Goal: Task Accomplishment & Management: Use online tool/utility

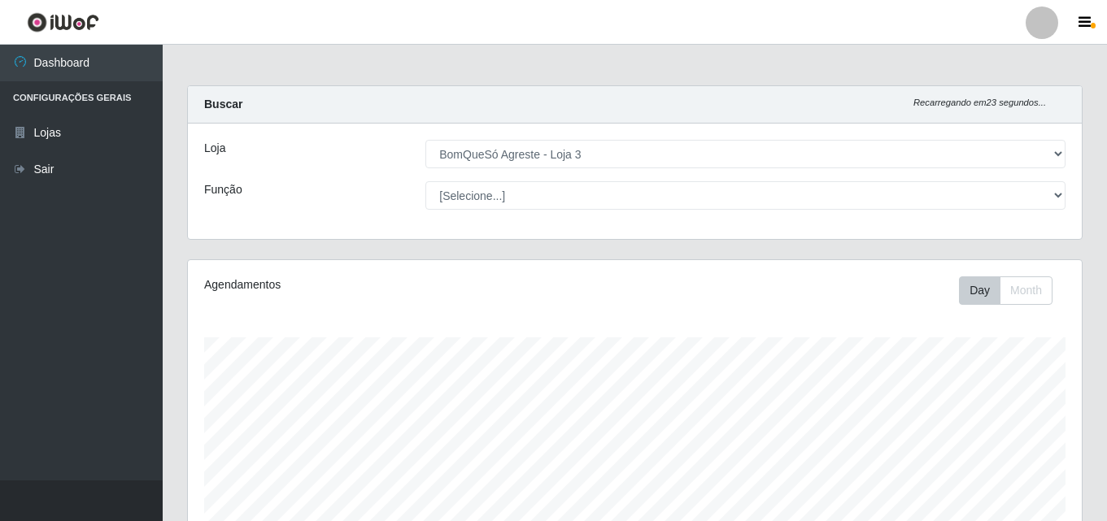
select select "215"
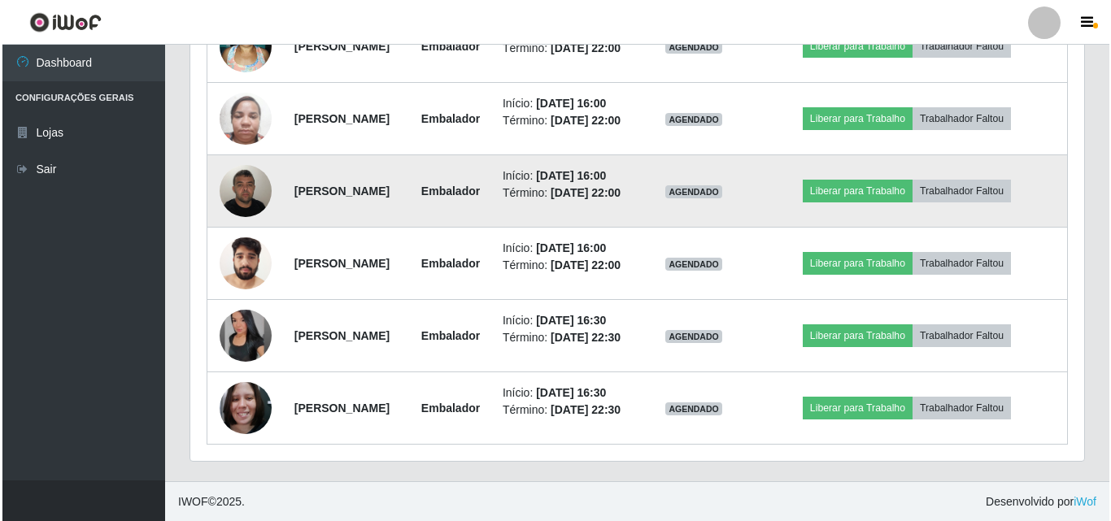
scroll to position [1001, 0]
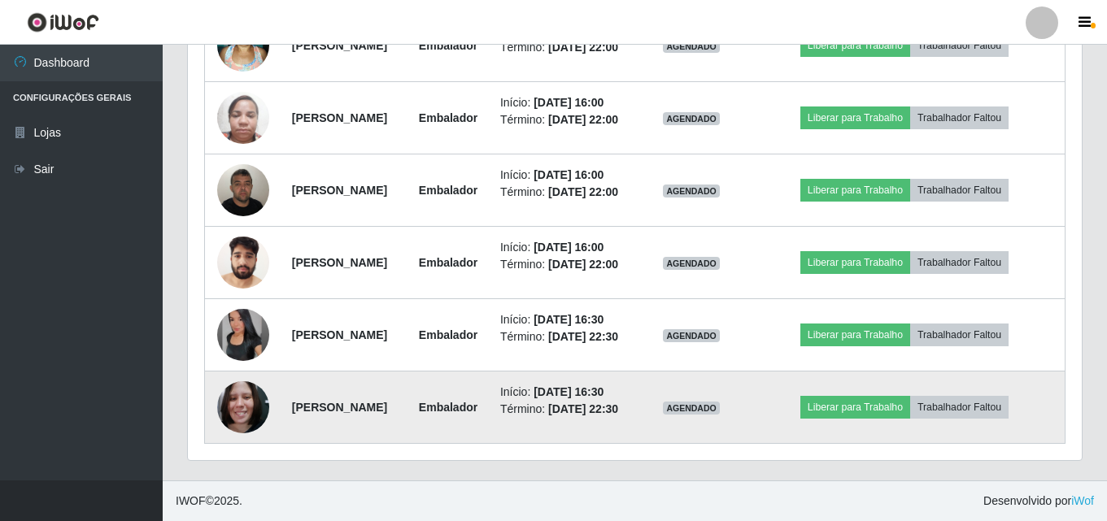
click at [237, 423] on img at bounding box center [243, 407] width 52 height 69
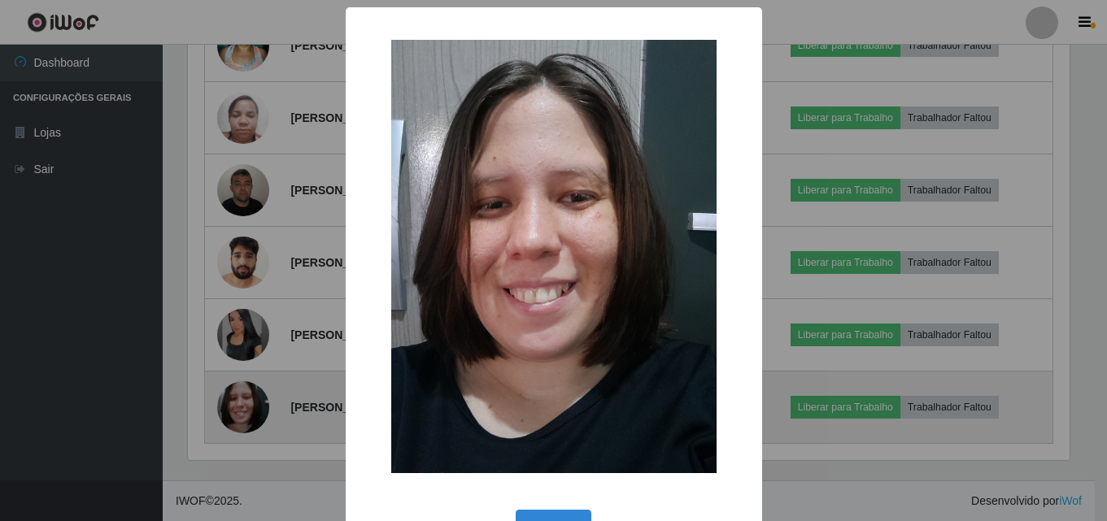
scroll to position [338, 886]
click at [237, 423] on div "× OK Cancel" at bounding box center [555, 260] width 1111 height 521
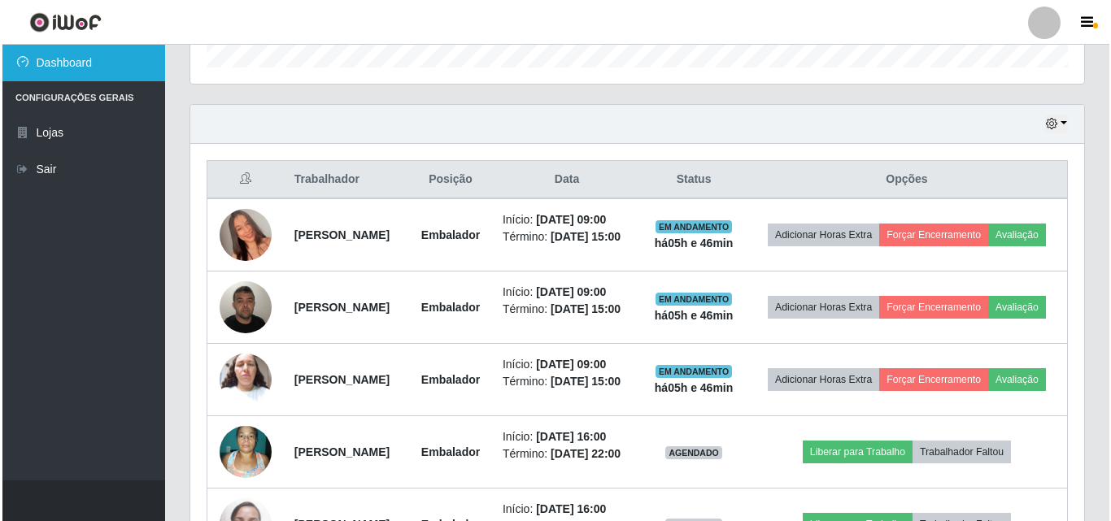
scroll to position [513, 0]
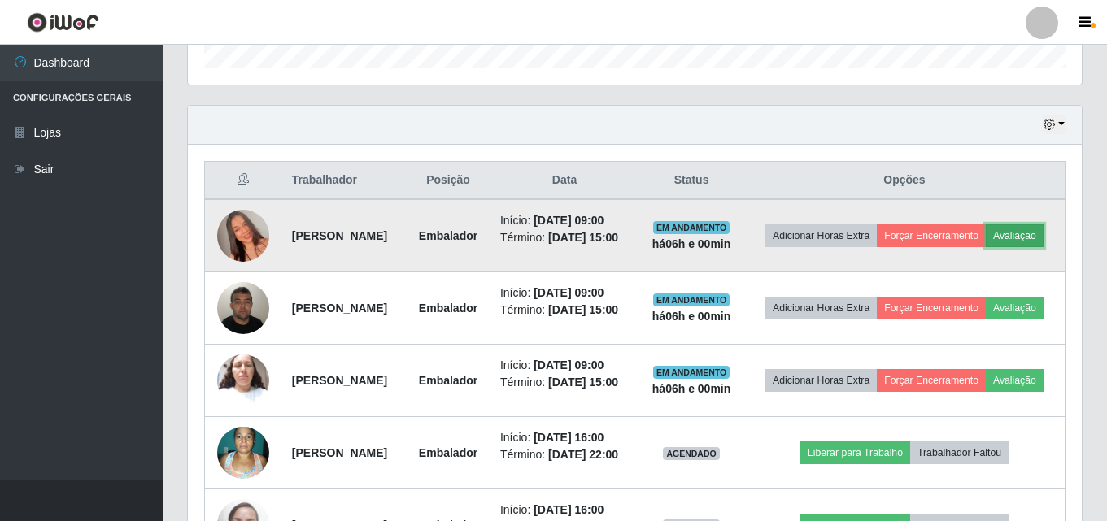
click at [986, 247] on button "Avaliação" at bounding box center [1015, 236] width 58 height 23
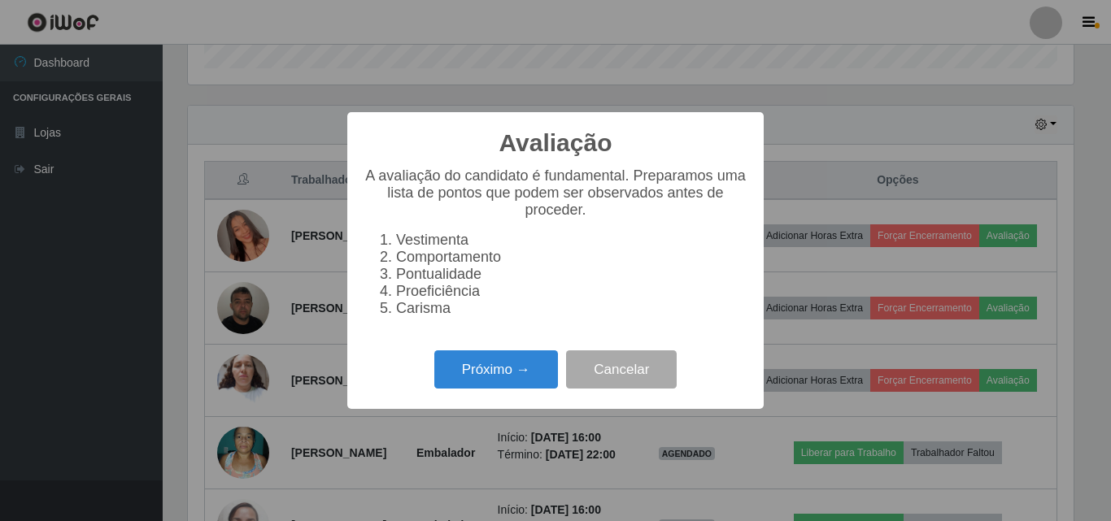
scroll to position [338, 886]
click at [460, 383] on button "Próximo →" at bounding box center [496, 370] width 124 height 38
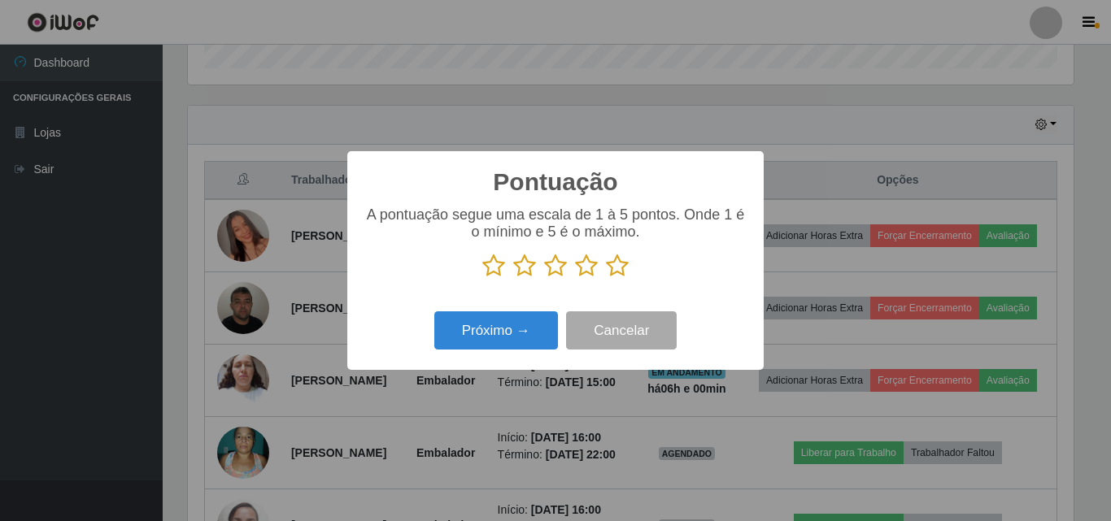
click at [617, 272] on icon at bounding box center [617, 266] width 23 height 24
click at [606, 278] on input "radio" at bounding box center [606, 278] width 0 height 0
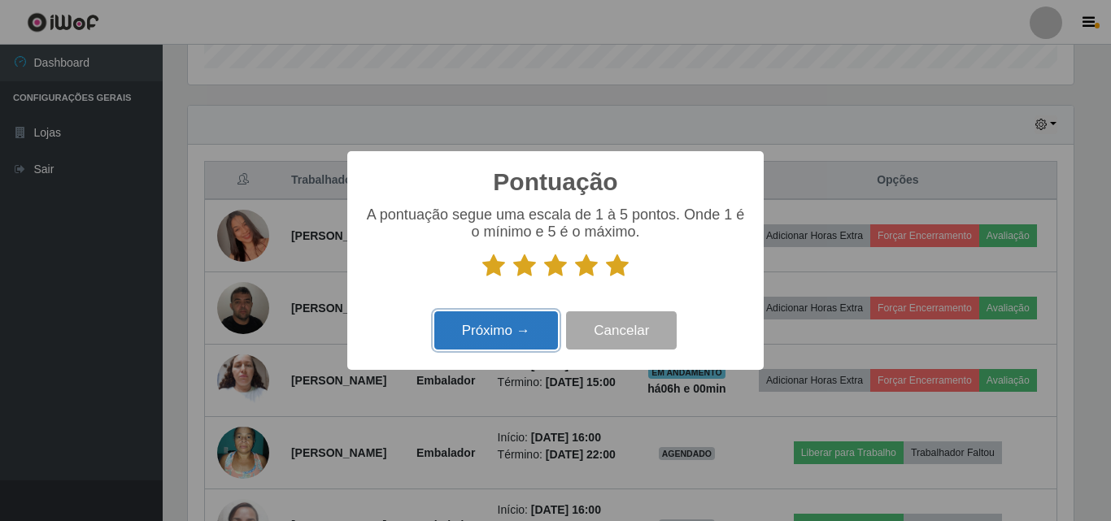
click at [539, 327] on button "Próximo →" at bounding box center [496, 331] width 124 height 38
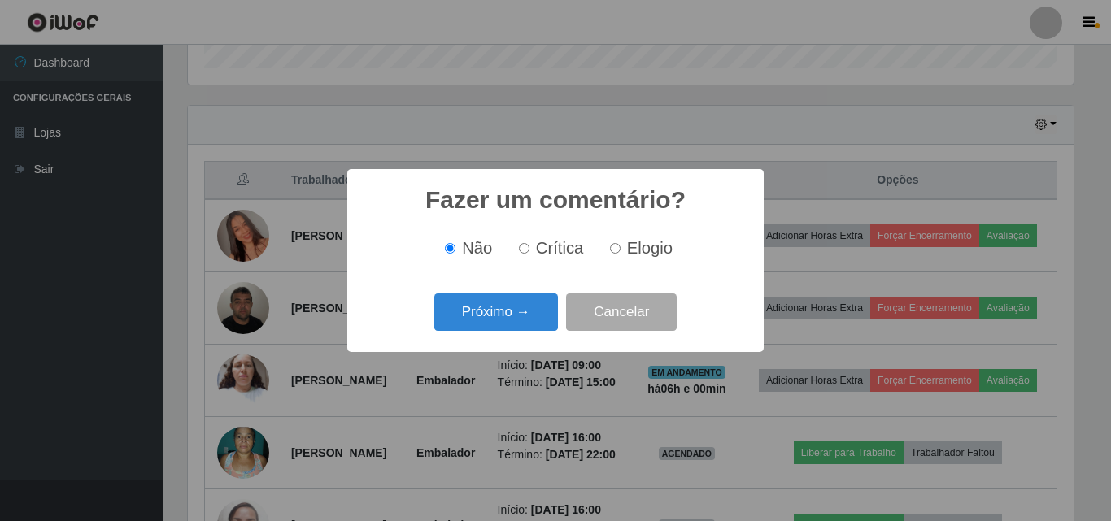
click at [647, 243] on span "Elogio" at bounding box center [650, 248] width 46 height 18
click at [621, 243] on input "Elogio" at bounding box center [615, 248] width 11 height 11
radio input "true"
click at [502, 309] on button "Próximo →" at bounding box center [496, 313] width 124 height 38
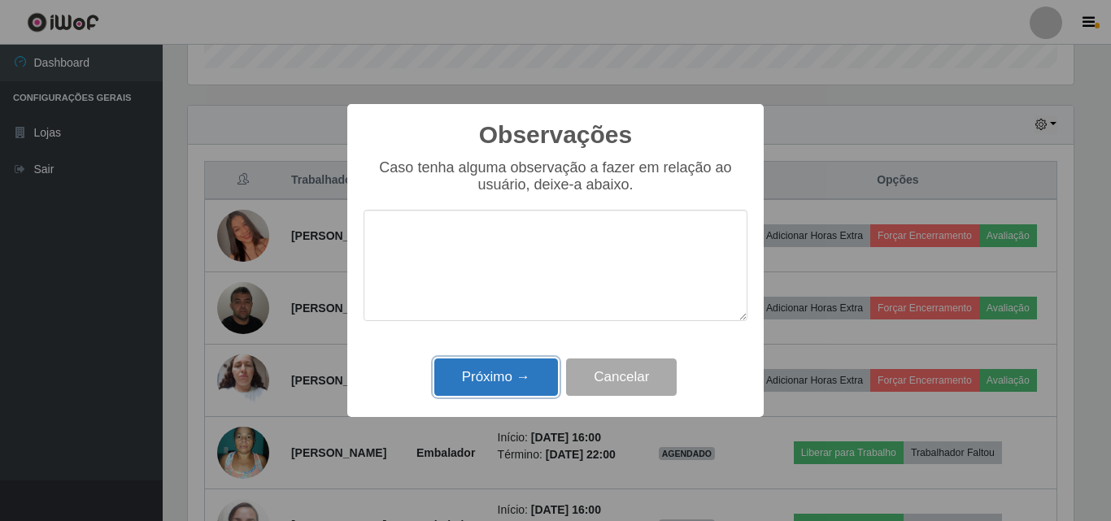
click at [466, 386] on button "Próximo →" at bounding box center [496, 378] width 124 height 38
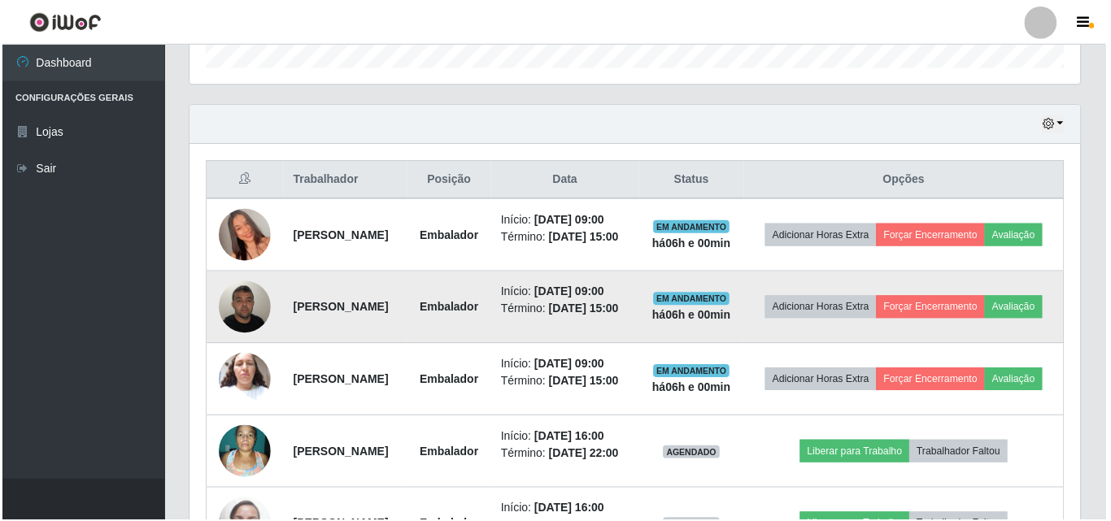
scroll to position [338, 894]
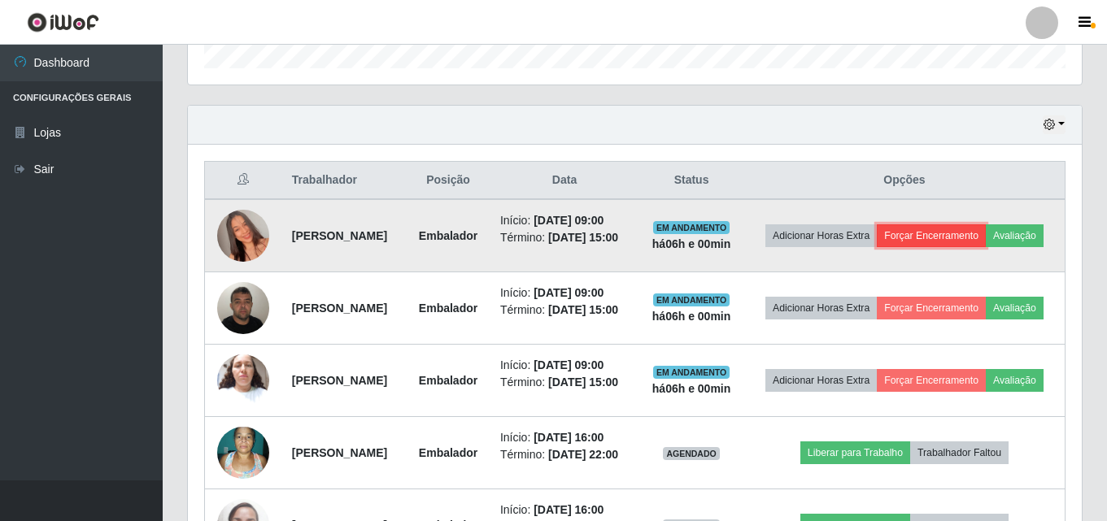
click at [986, 235] on button "Forçar Encerramento" at bounding box center [931, 236] width 109 height 23
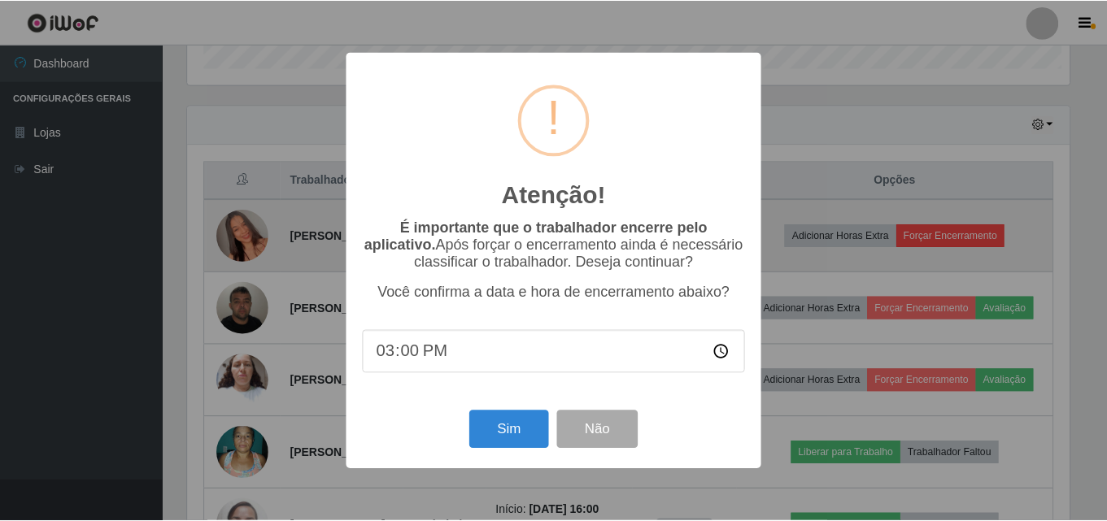
scroll to position [338, 886]
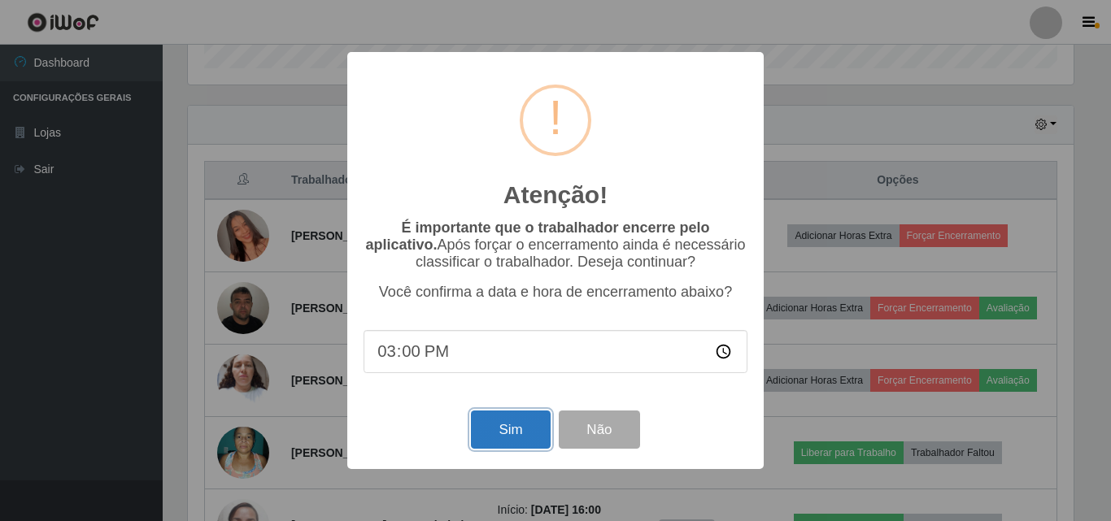
click at [508, 425] on button "Sim" at bounding box center [510, 430] width 79 height 38
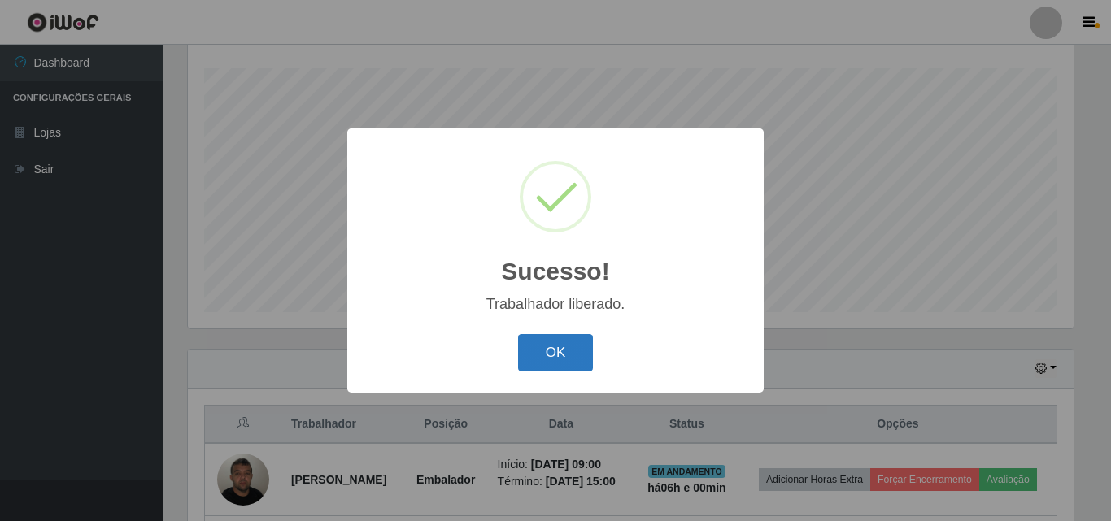
click at [554, 360] on button "OK" at bounding box center [556, 353] width 76 height 38
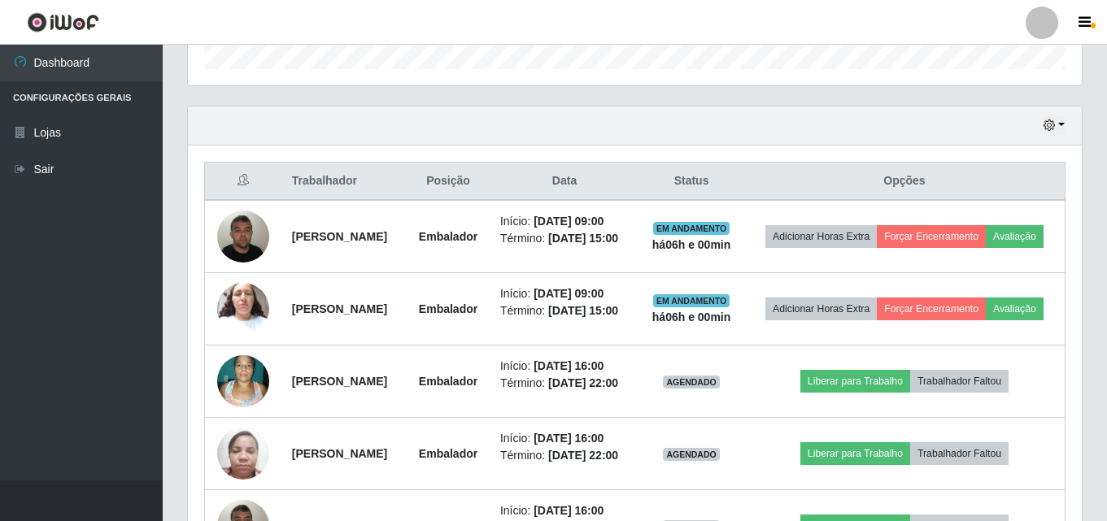
scroll to position [513, 0]
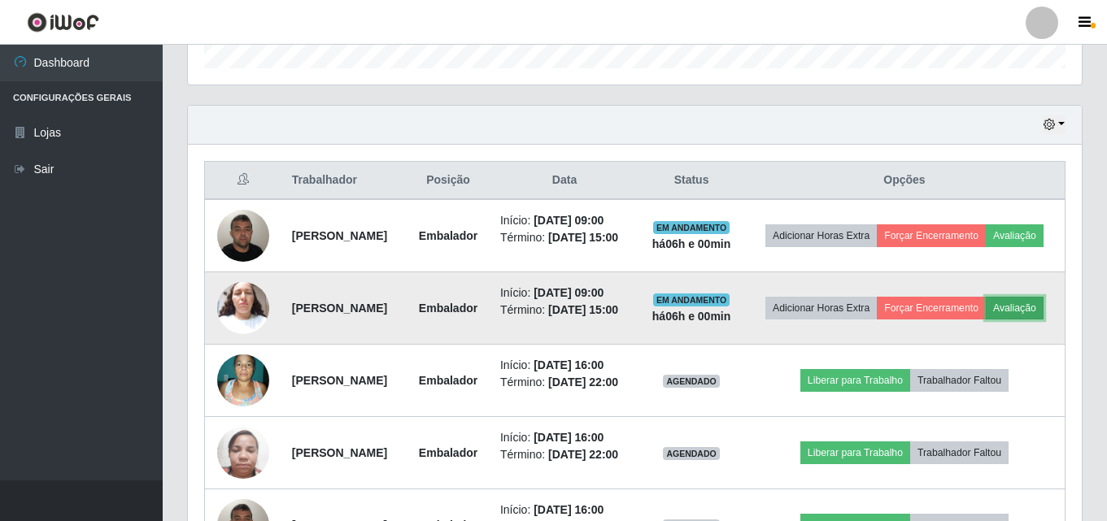
click at [986, 320] on button "Avaliação" at bounding box center [1015, 308] width 58 height 23
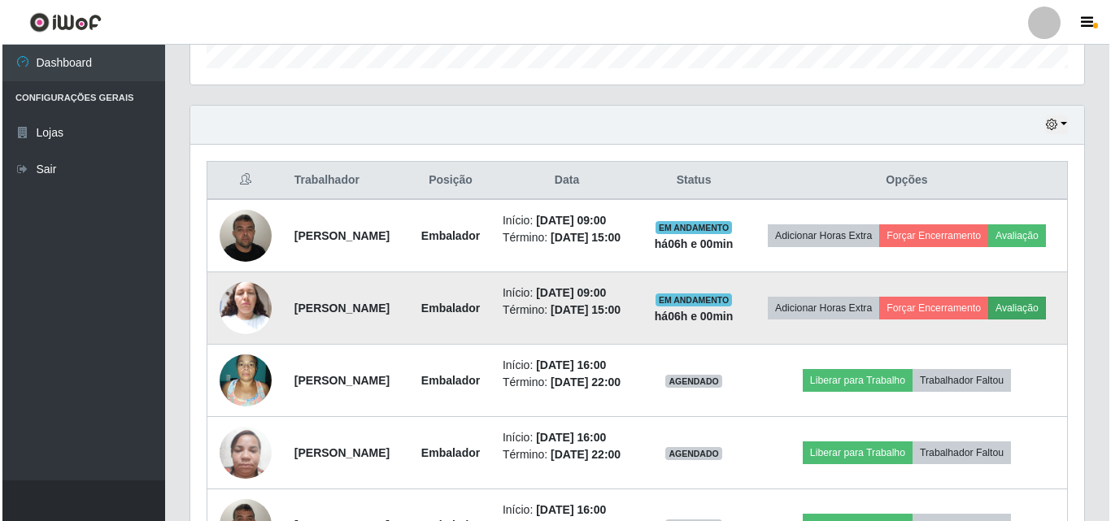
scroll to position [338, 886]
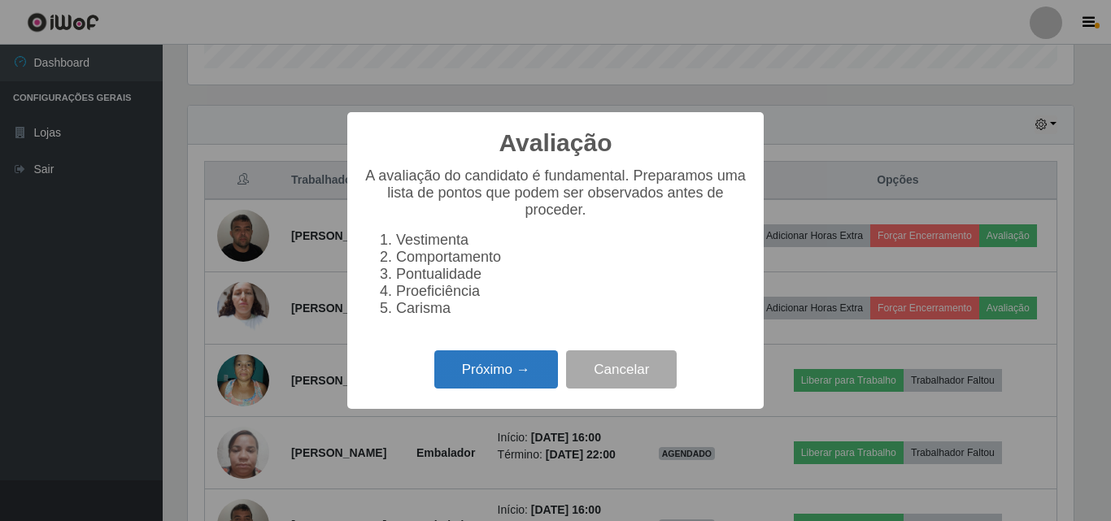
click at [543, 373] on button "Próximo →" at bounding box center [496, 370] width 124 height 38
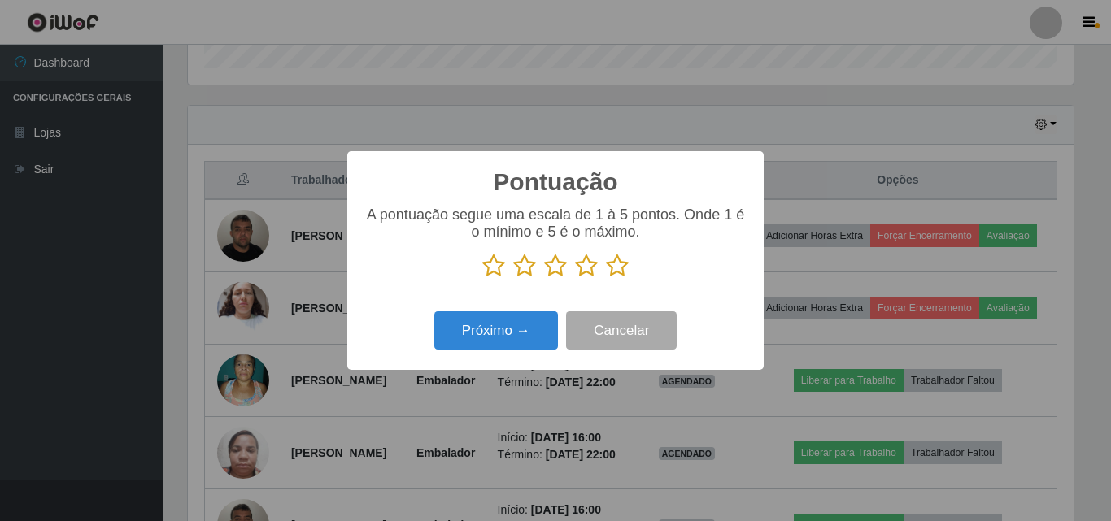
scroll to position [813107, 812559]
click at [628, 269] on icon at bounding box center [617, 266] width 23 height 24
click at [606, 278] on input "radio" at bounding box center [606, 278] width 0 height 0
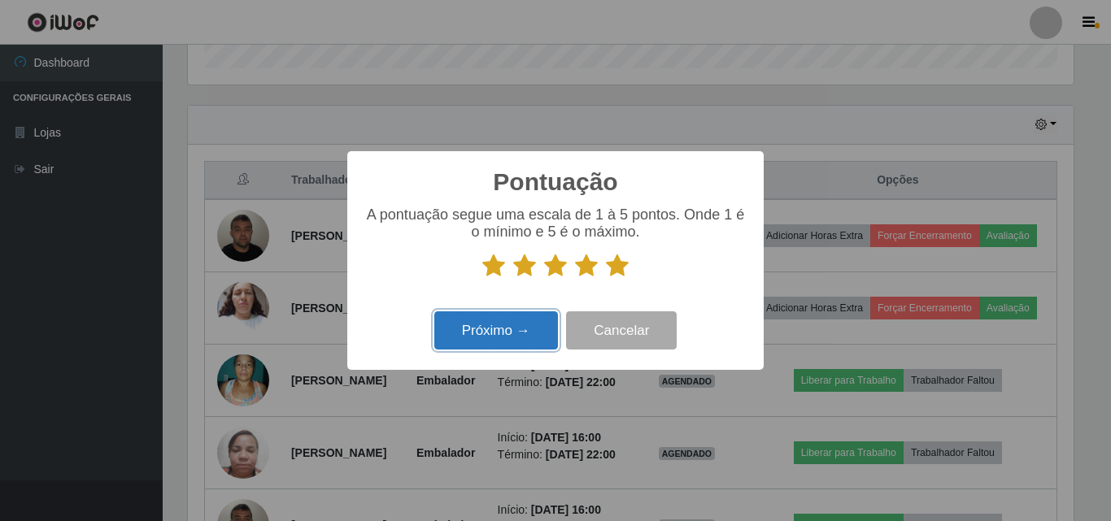
click at [508, 336] on button "Próximo →" at bounding box center [496, 331] width 124 height 38
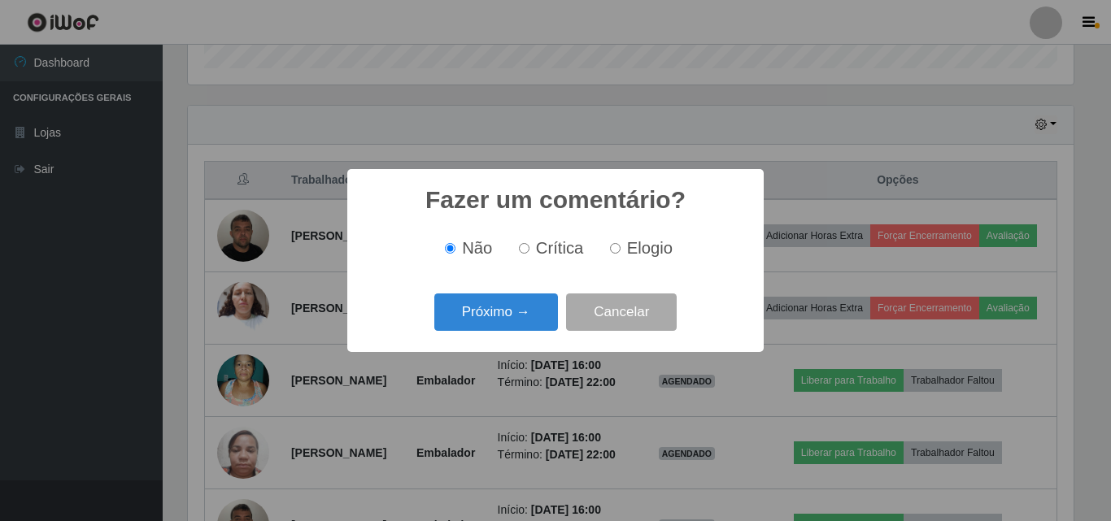
click at [649, 257] on span "Elogio" at bounding box center [650, 248] width 46 height 18
click at [621, 254] on input "Elogio" at bounding box center [615, 248] width 11 height 11
radio input "true"
click at [545, 311] on button "Próximo →" at bounding box center [496, 313] width 124 height 38
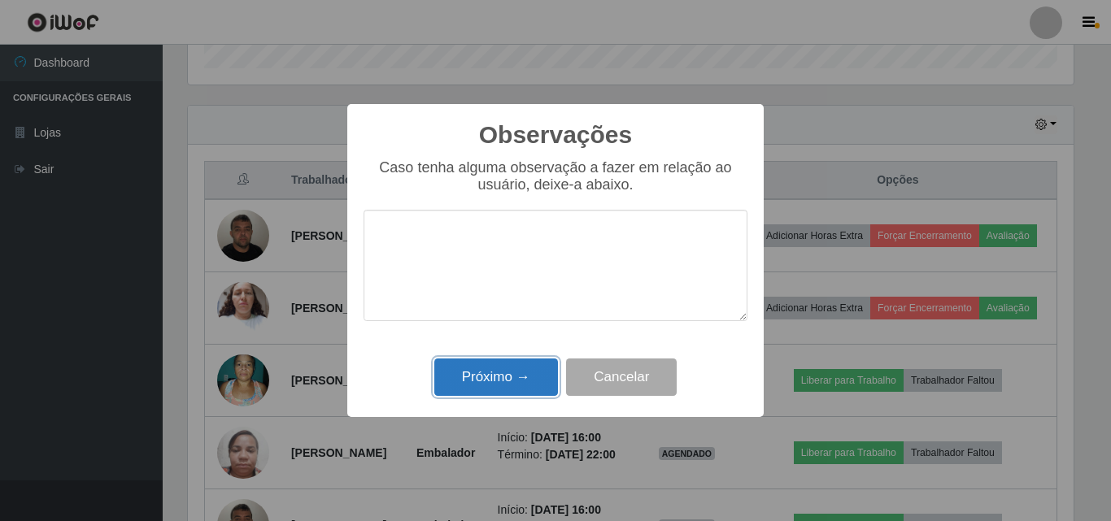
click at [495, 372] on button "Próximo →" at bounding box center [496, 378] width 124 height 38
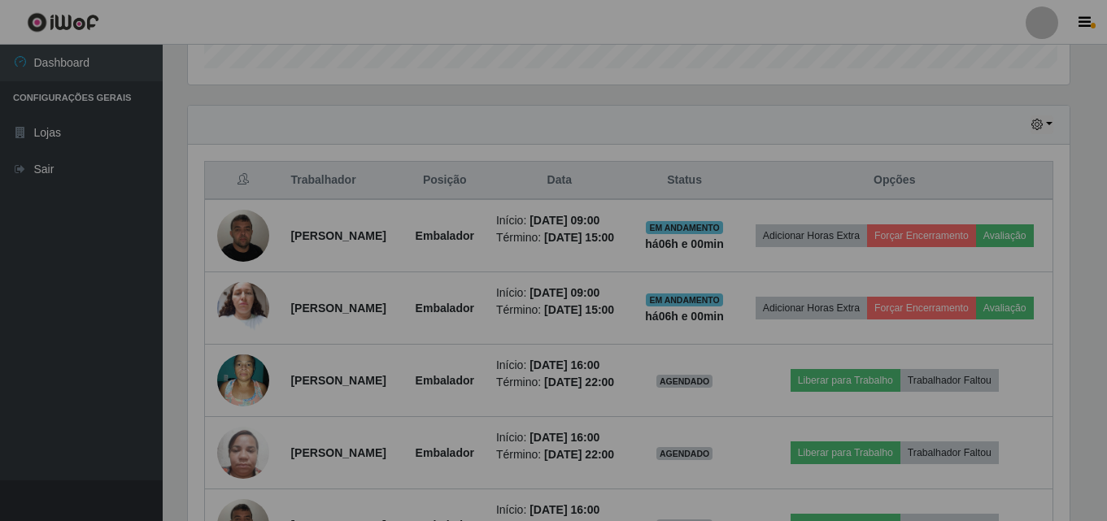
scroll to position [338, 894]
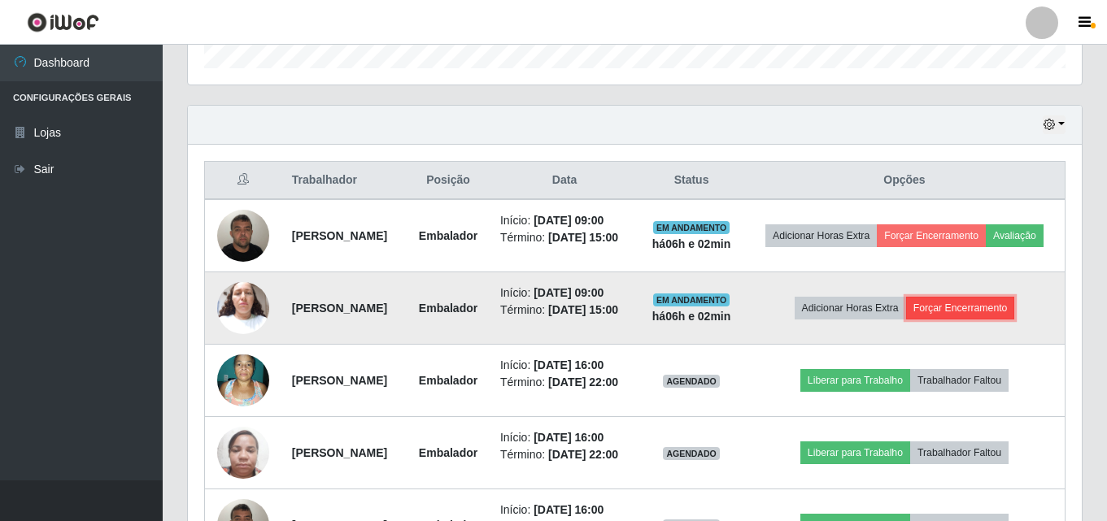
click at [989, 320] on button "Forçar Encerramento" at bounding box center [960, 308] width 109 height 23
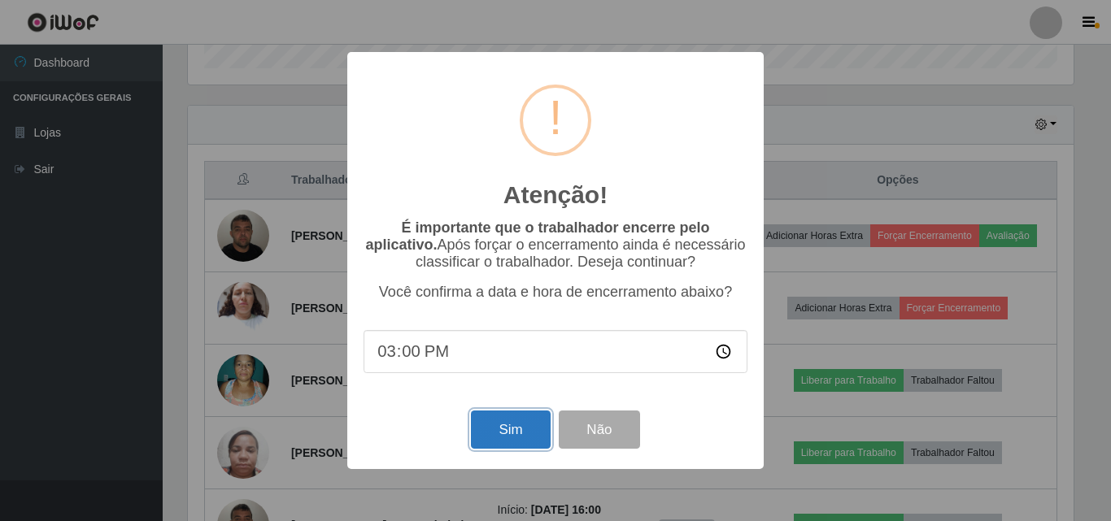
click at [515, 435] on button "Sim" at bounding box center [510, 430] width 79 height 38
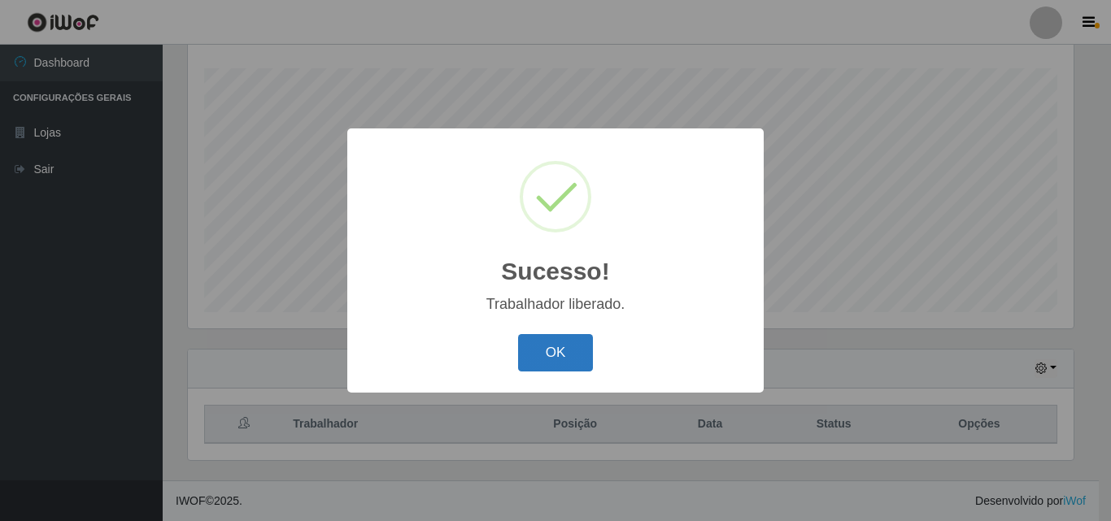
click at [573, 349] on button "OK" at bounding box center [556, 353] width 76 height 38
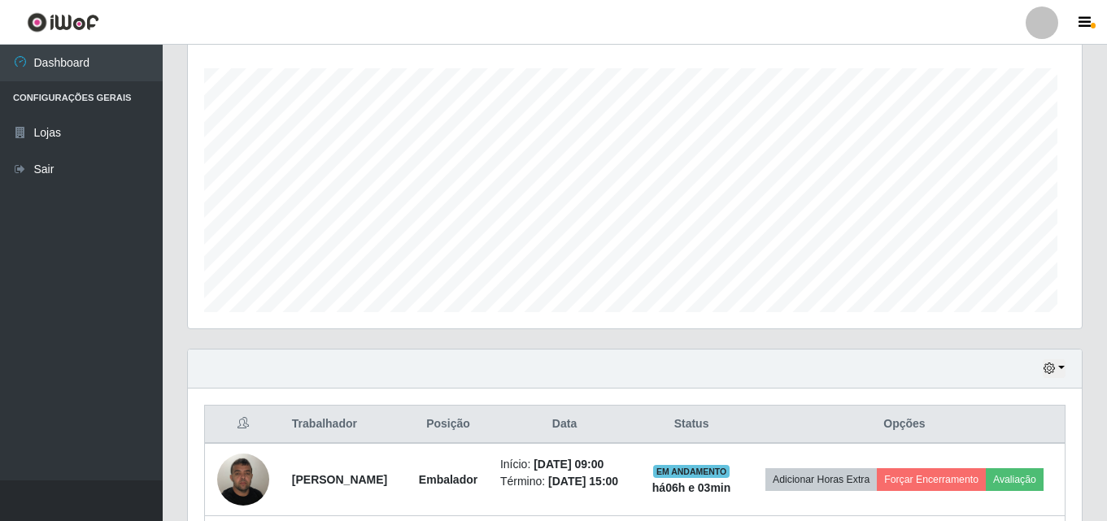
scroll to position [338, 894]
click at [1072, 220] on div "Agendamentos Day Month 18/07 Agendamentos 72" at bounding box center [635, 160] width 894 height 338
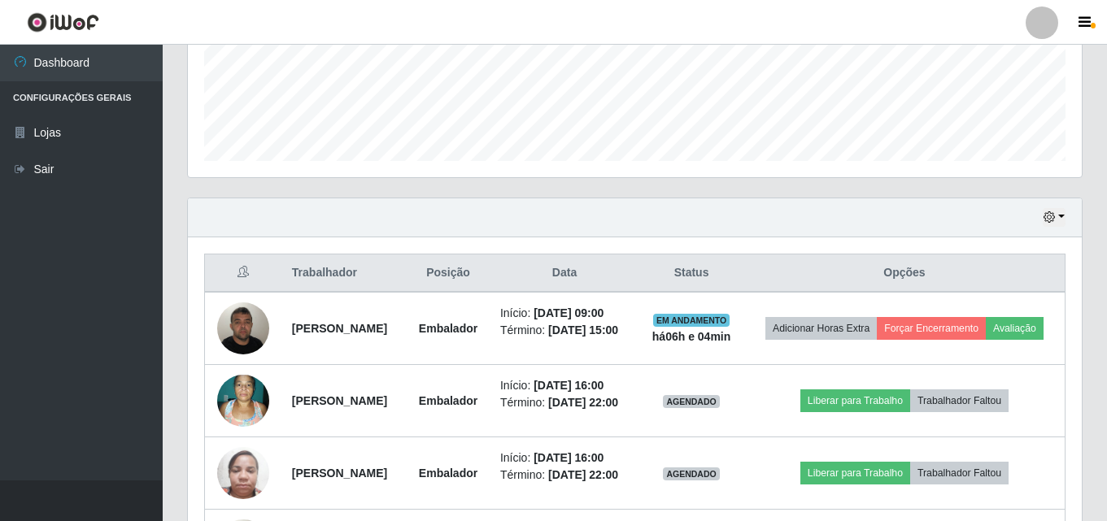
scroll to position [432, 0]
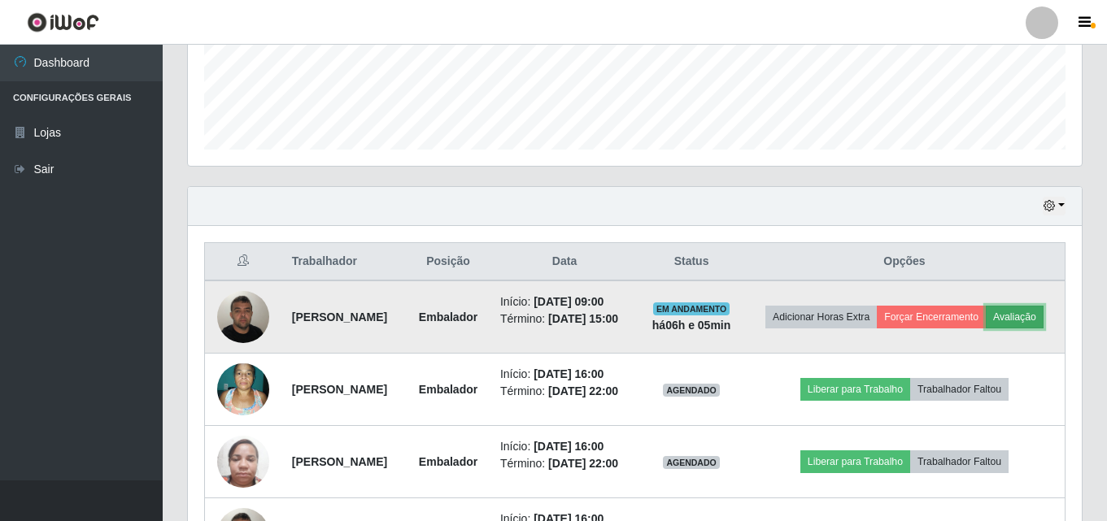
click at [986, 329] on button "Avaliação" at bounding box center [1015, 317] width 58 height 23
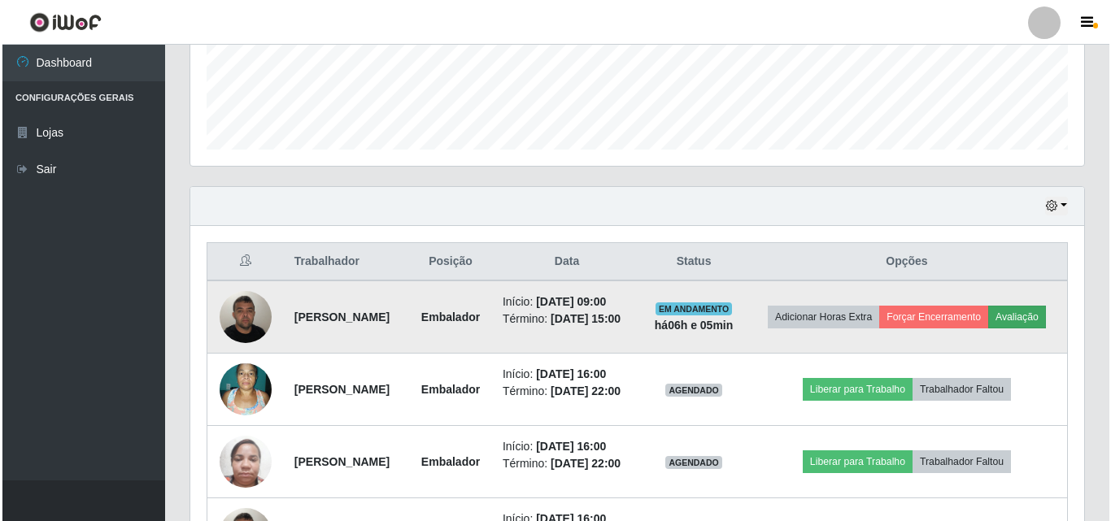
scroll to position [338, 886]
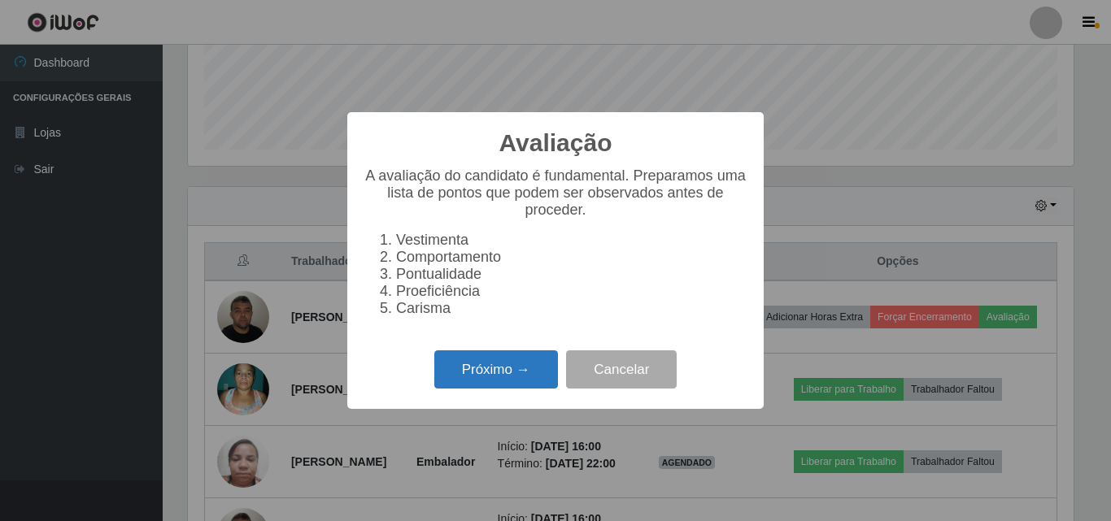
click at [534, 375] on button "Próximo →" at bounding box center [496, 370] width 124 height 38
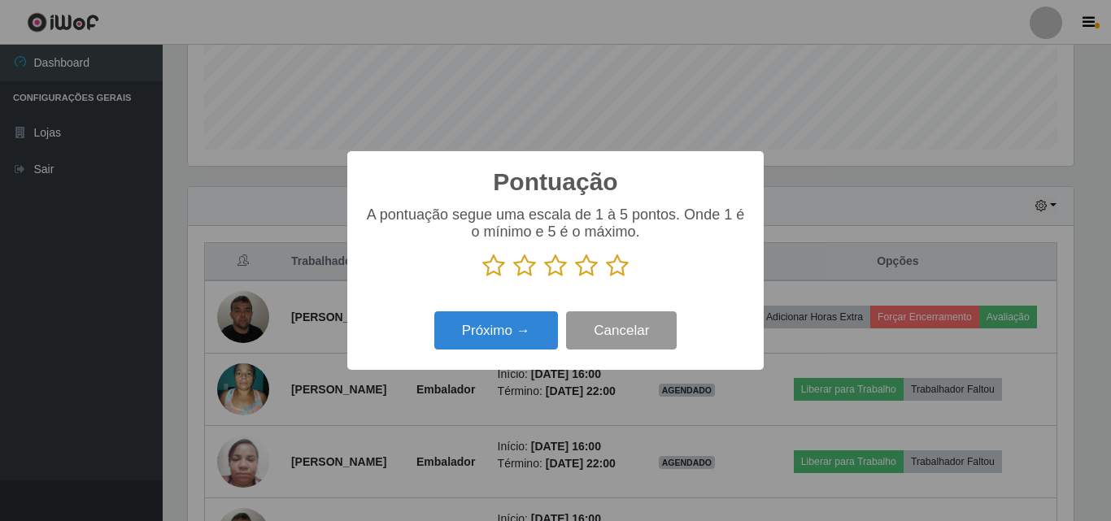
scroll to position [813107, 812559]
click at [610, 268] on icon at bounding box center [617, 266] width 23 height 24
click at [606, 278] on input "radio" at bounding box center [606, 278] width 0 height 0
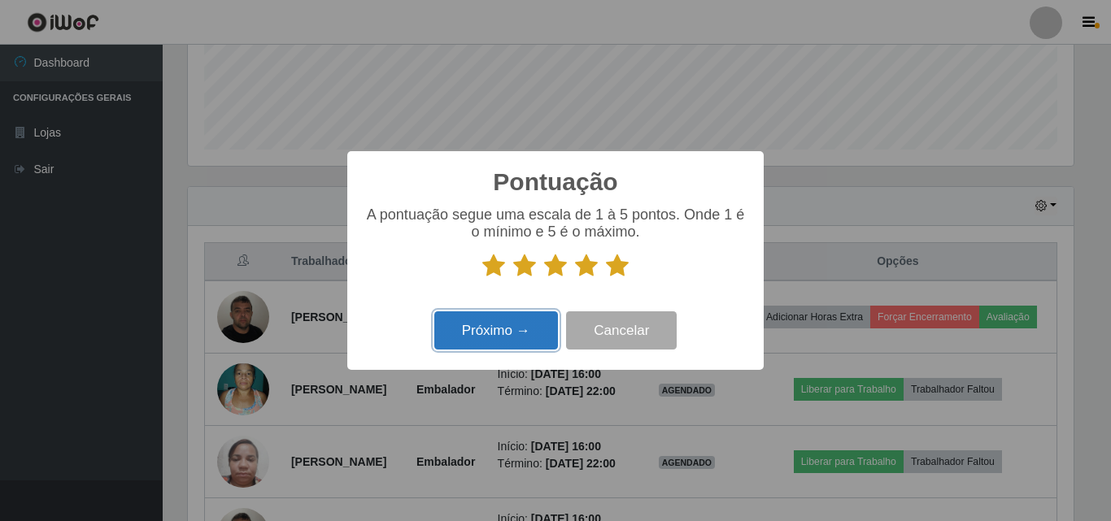
click at [507, 344] on button "Próximo →" at bounding box center [496, 331] width 124 height 38
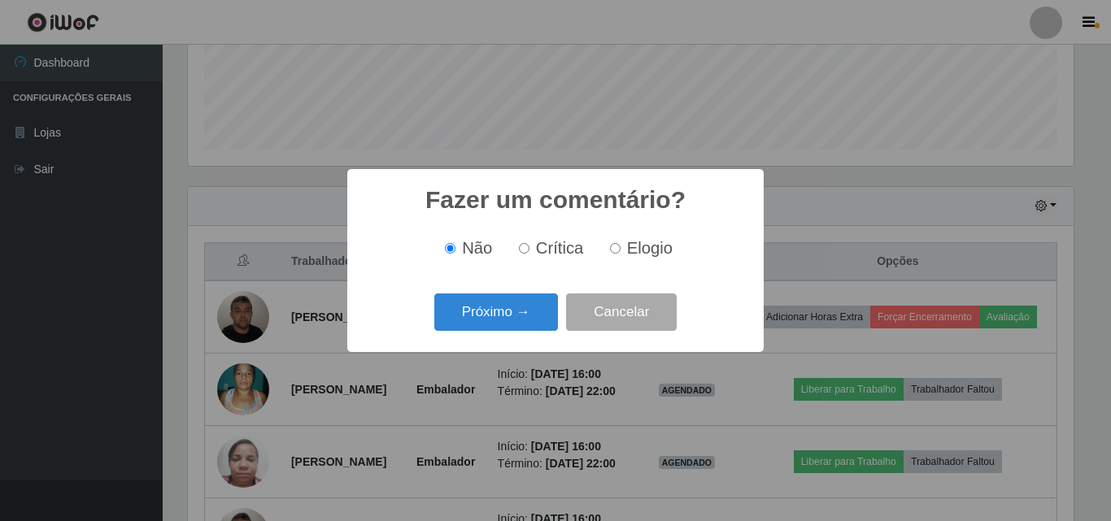
click at [661, 253] on span "Elogio" at bounding box center [650, 248] width 46 height 18
click at [621, 253] on input "Elogio" at bounding box center [615, 248] width 11 height 11
radio input "true"
click at [474, 310] on button "Próximo →" at bounding box center [496, 313] width 124 height 38
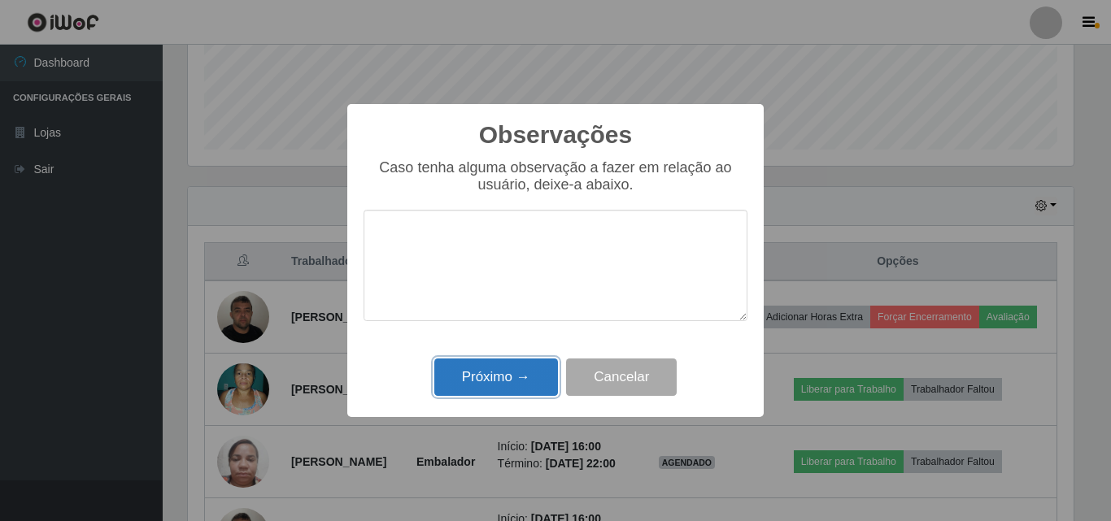
click at [495, 380] on button "Próximo →" at bounding box center [496, 378] width 124 height 38
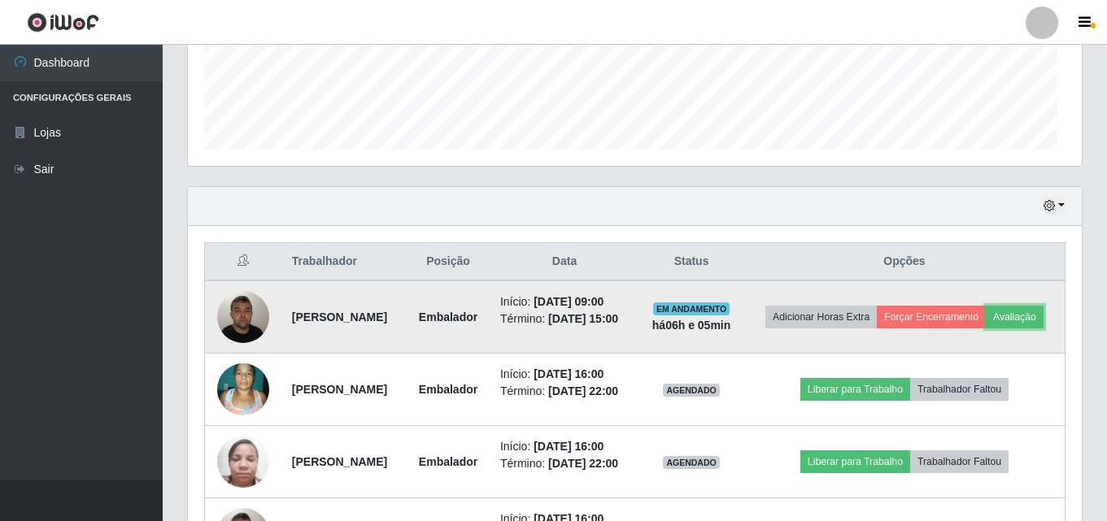
scroll to position [338, 894]
click at [970, 308] on button "Forçar Encerramento" at bounding box center [931, 317] width 109 height 23
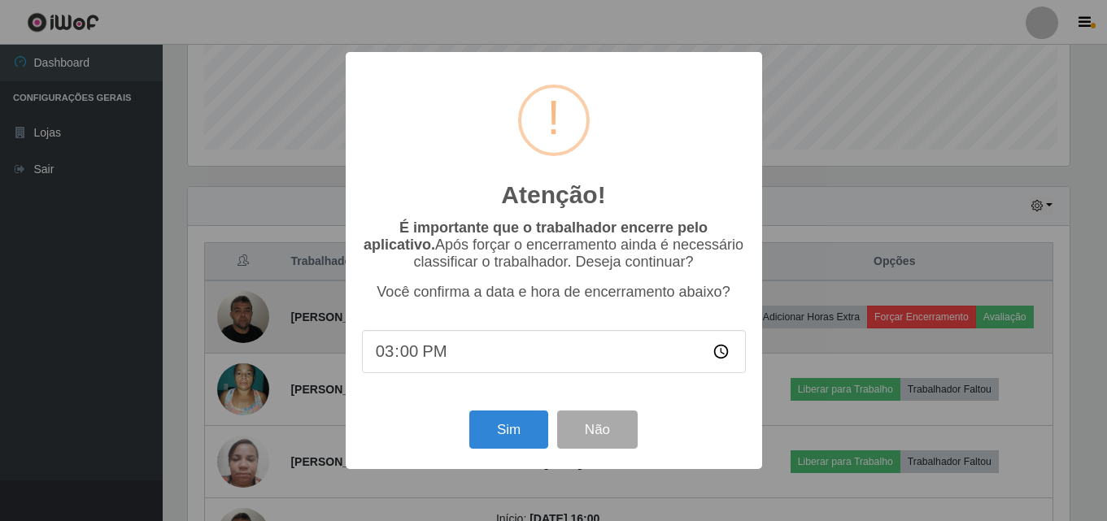
scroll to position [338, 886]
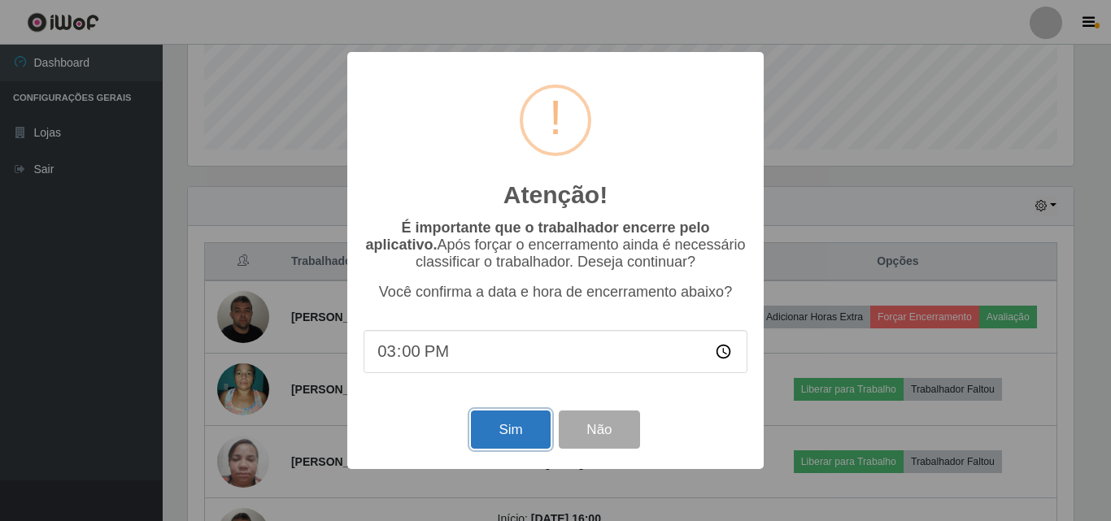
drag, startPoint x: 518, startPoint y: 432, endPoint x: 539, endPoint y: 432, distance: 20.3
click at [521, 432] on button "Sim" at bounding box center [510, 430] width 79 height 38
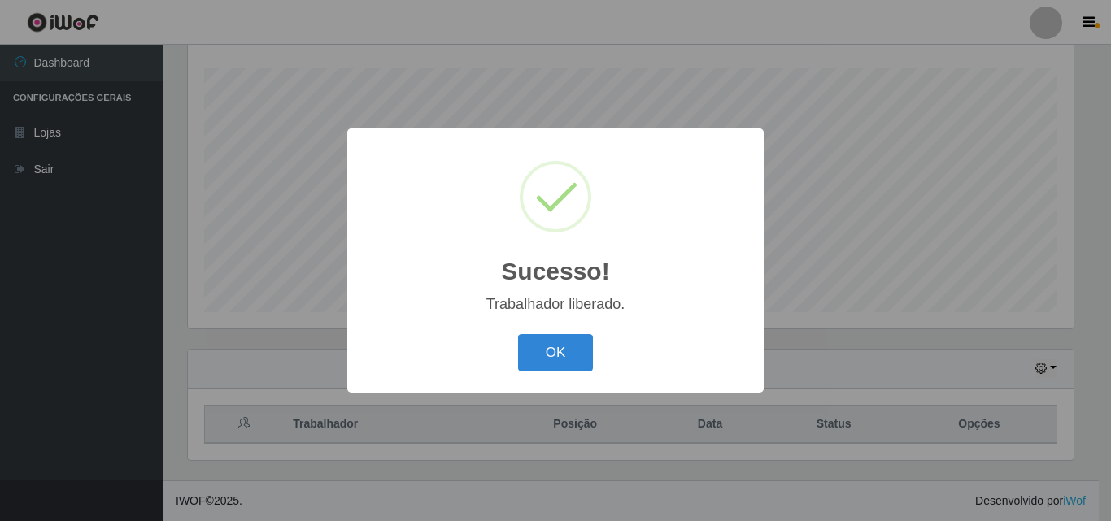
drag, startPoint x: 552, startPoint y: 346, endPoint x: 591, endPoint y: 342, distance: 39.2
click at [552, 346] on button "OK" at bounding box center [556, 353] width 76 height 38
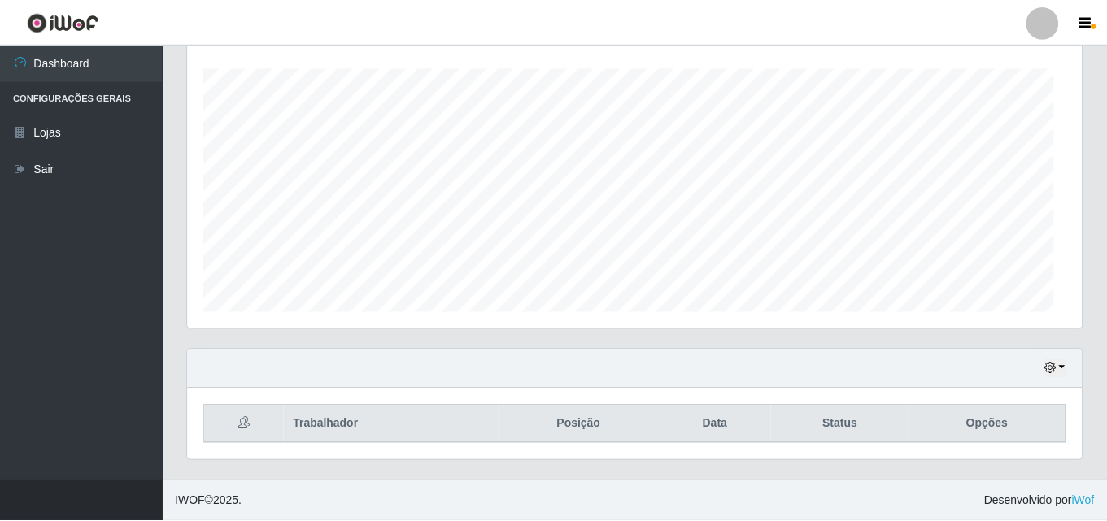
scroll to position [338, 894]
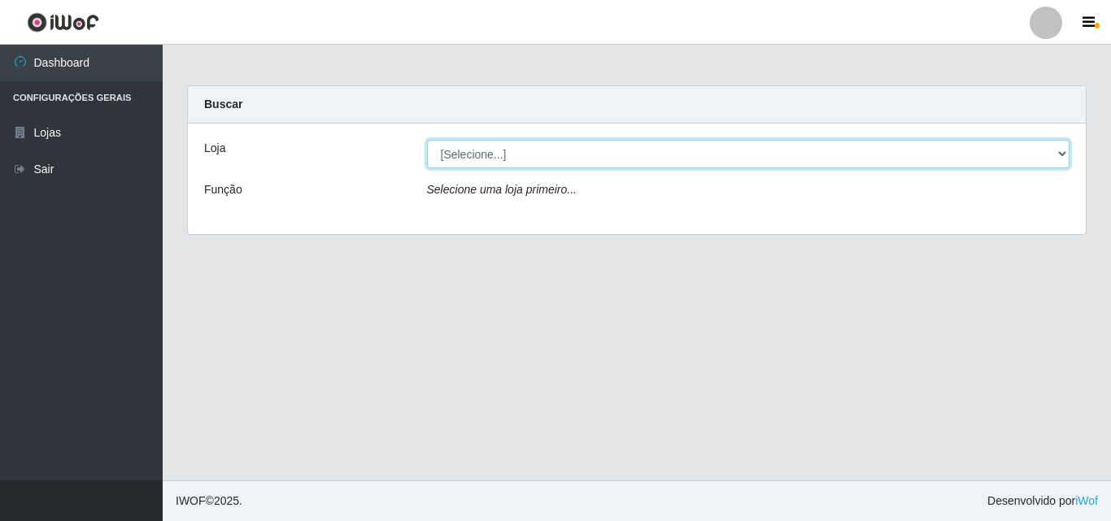
click at [479, 147] on select "[Selecione...] BomQueSó Agreste - Loja 3" at bounding box center [748, 154] width 643 height 28
select select "215"
click at [427, 140] on select "[Selecione...] BomQueSó Agreste - Loja 3" at bounding box center [748, 154] width 643 height 28
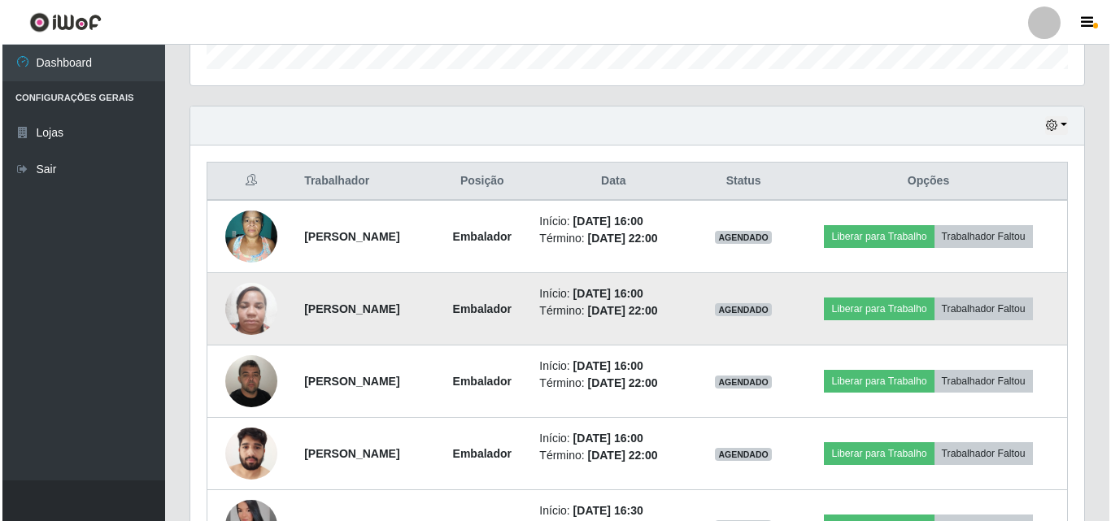
scroll to position [541, 0]
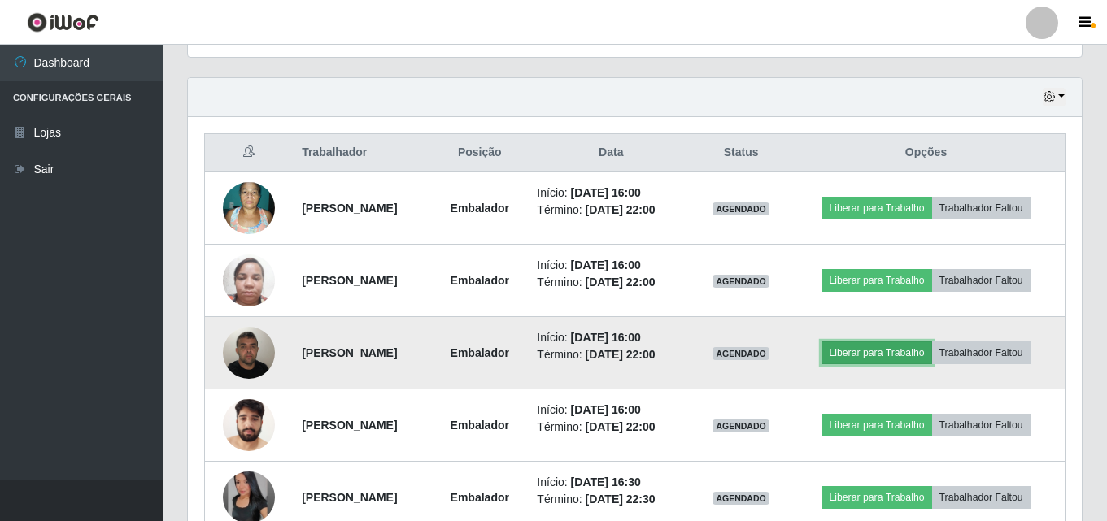
click at [891, 343] on button "Liberar para Trabalho" at bounding box center [877, 353] width 110 height 23
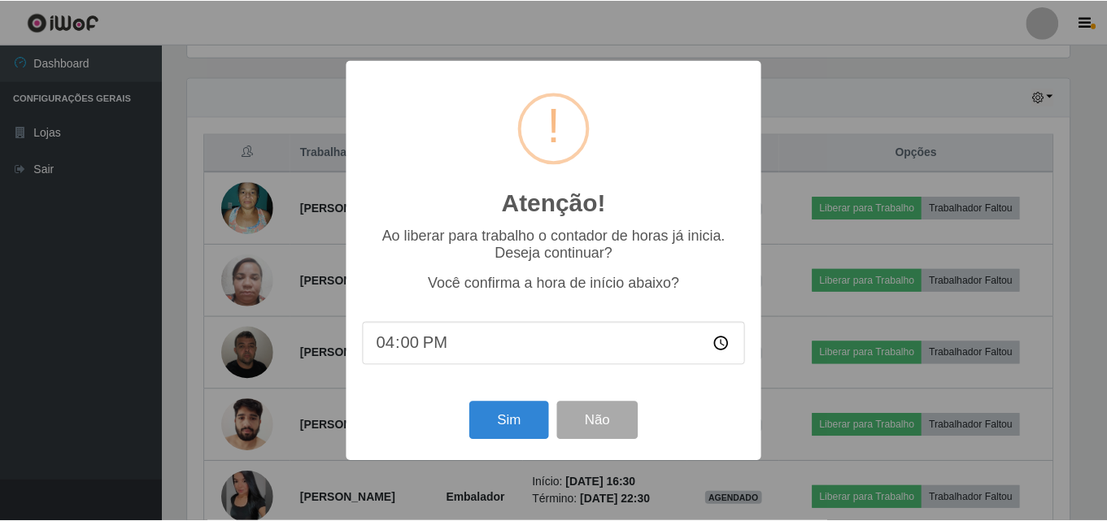
scroll to position [338, 886]
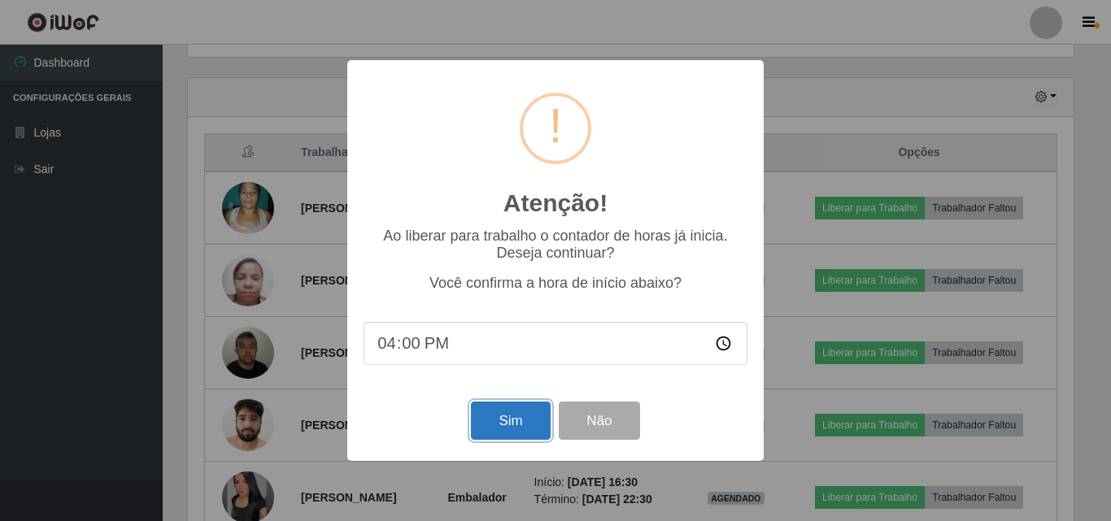
click at [495, 431] on button "Sim" at bounding box center [510, 421] width 79 height 38
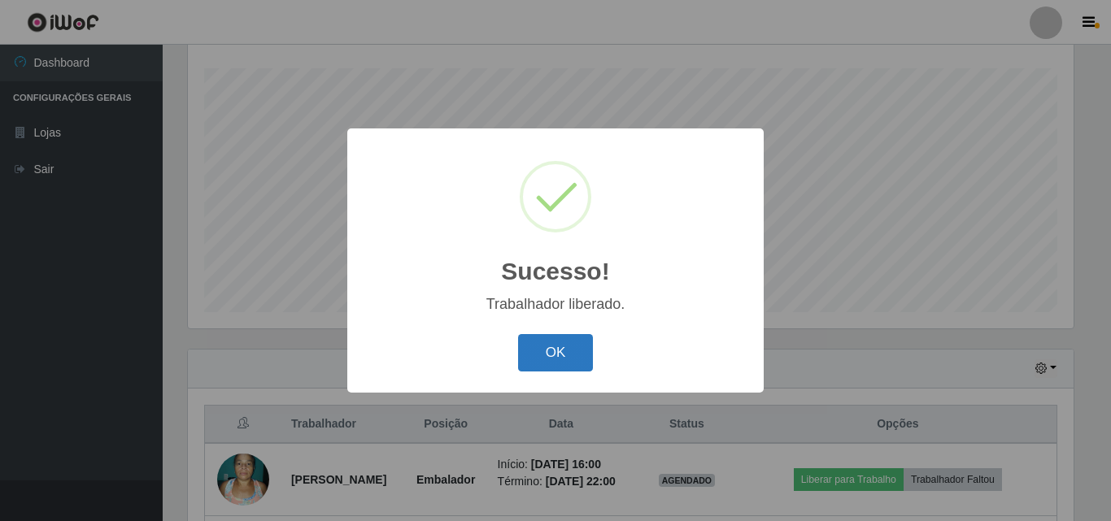
click at [556, 349] on button "OK" at bounding box center [556, 353] width 76 height 38
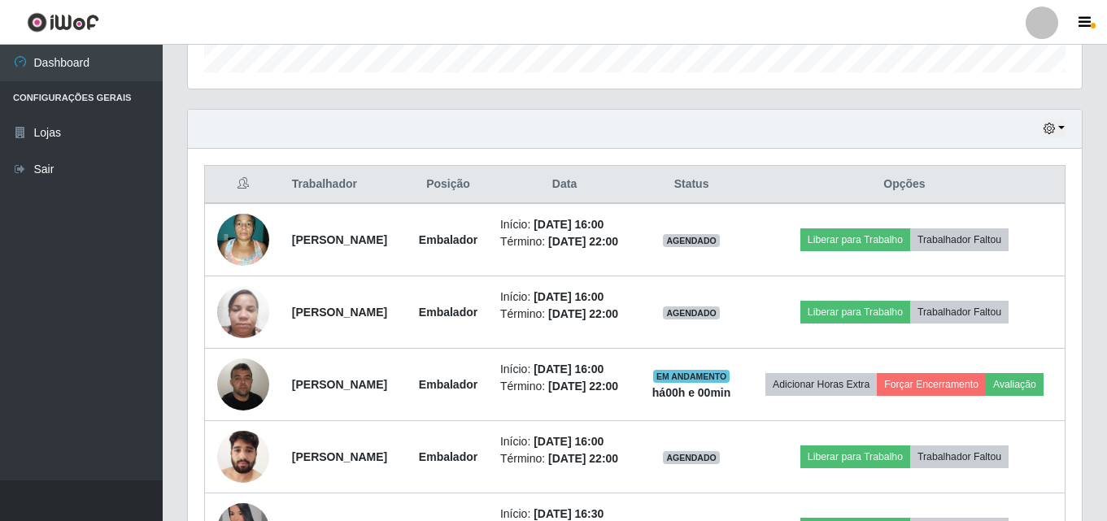
scroll to position [513, 0]
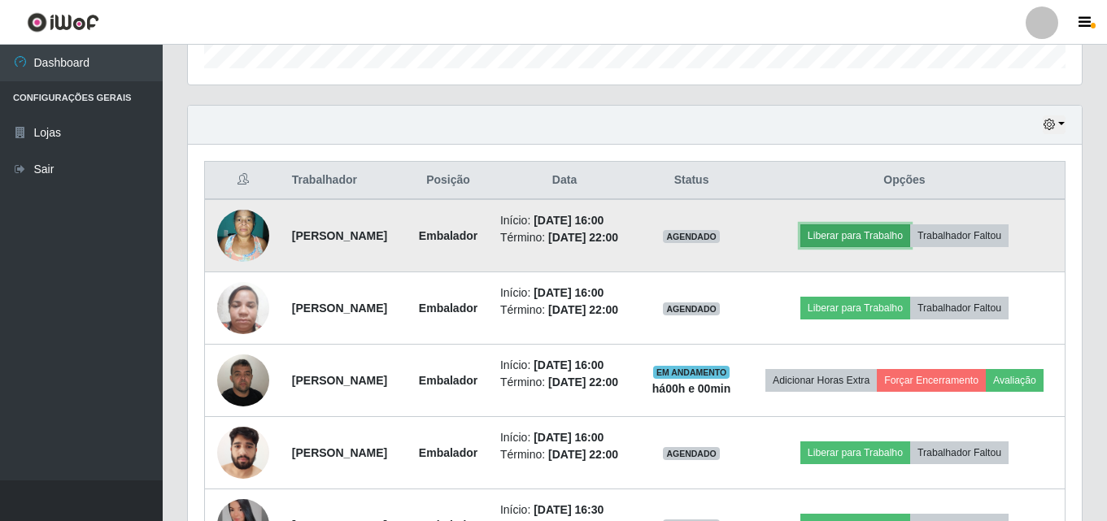
click at [846, 244] on button "Liberar para Trabalho" at bounding box center [855, 236] width 110 height 23
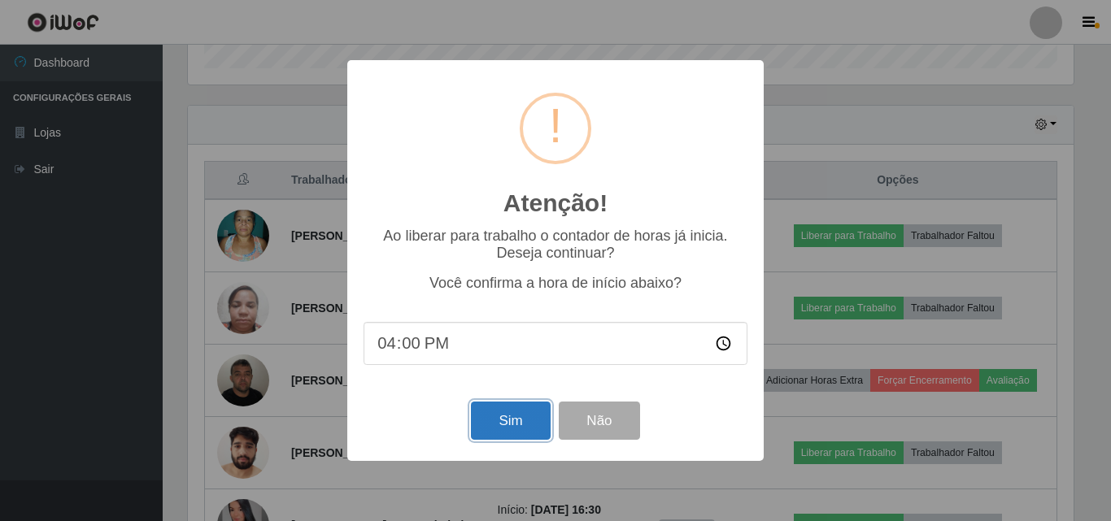
click at [490, 415] on button "Sim" at bounding box center [510, 421] width 79 height 38
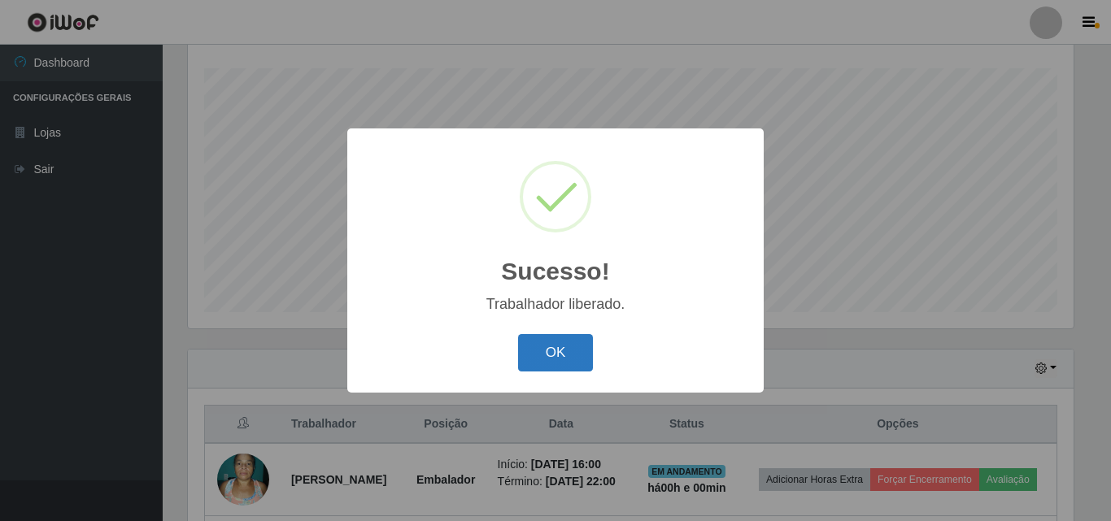
click at [540, 357] on button "OK" at bounding box center [556, 353] width 76 height 38
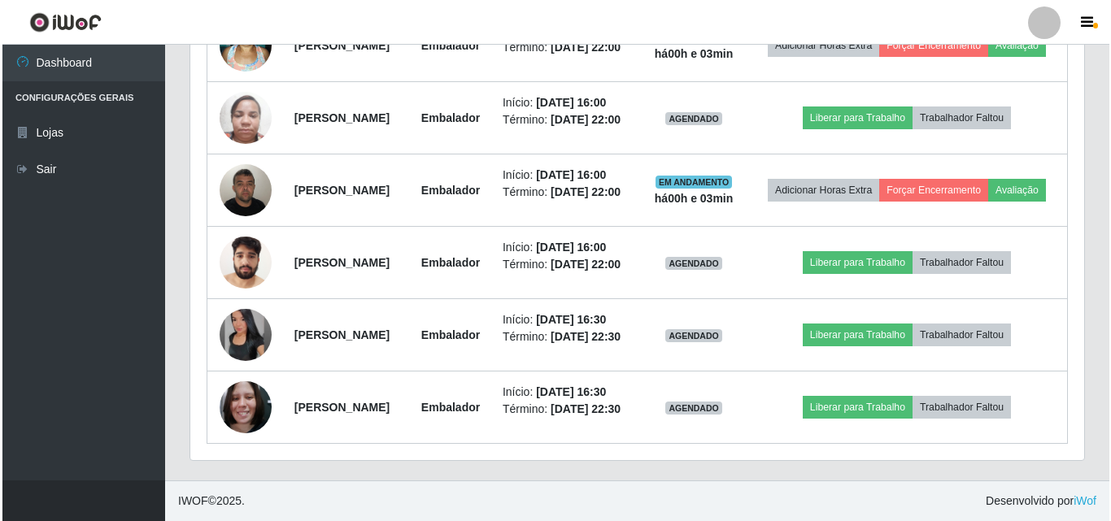
scroll to position [777, 0]
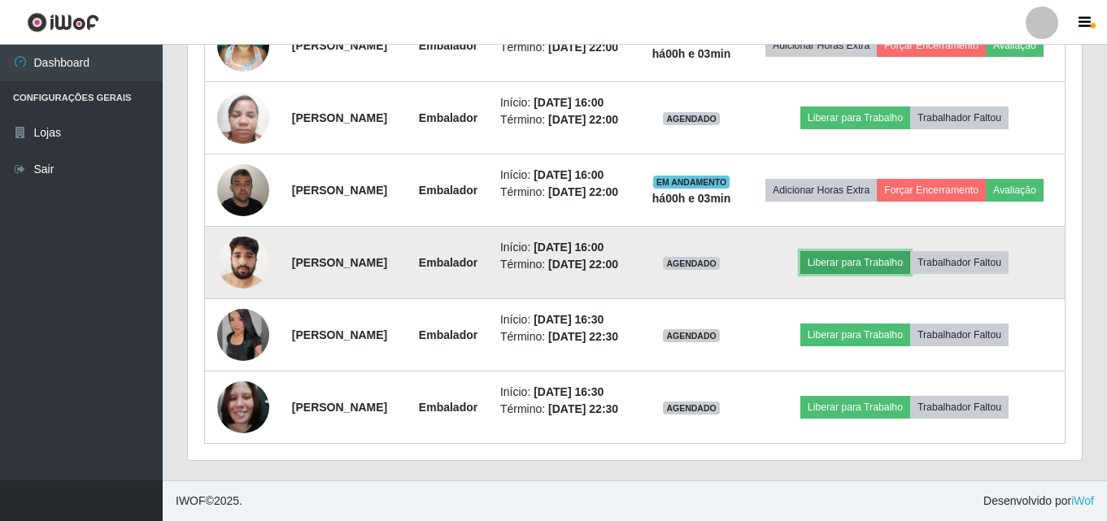
click at [872, 251] on button "Liberar para Trabalho" at bounding box center [855, 262] width 110 height 23
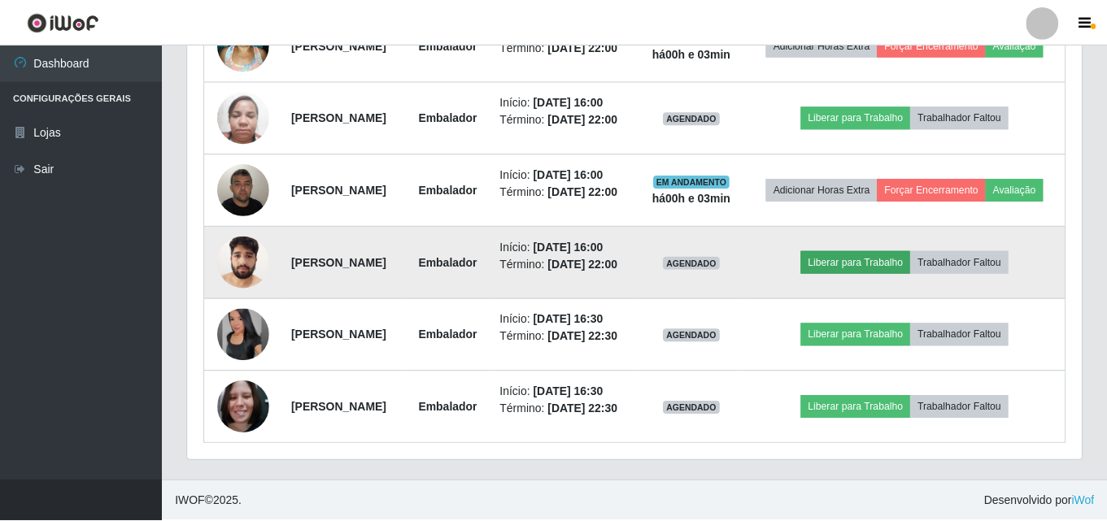
scroll to position [338, 886]
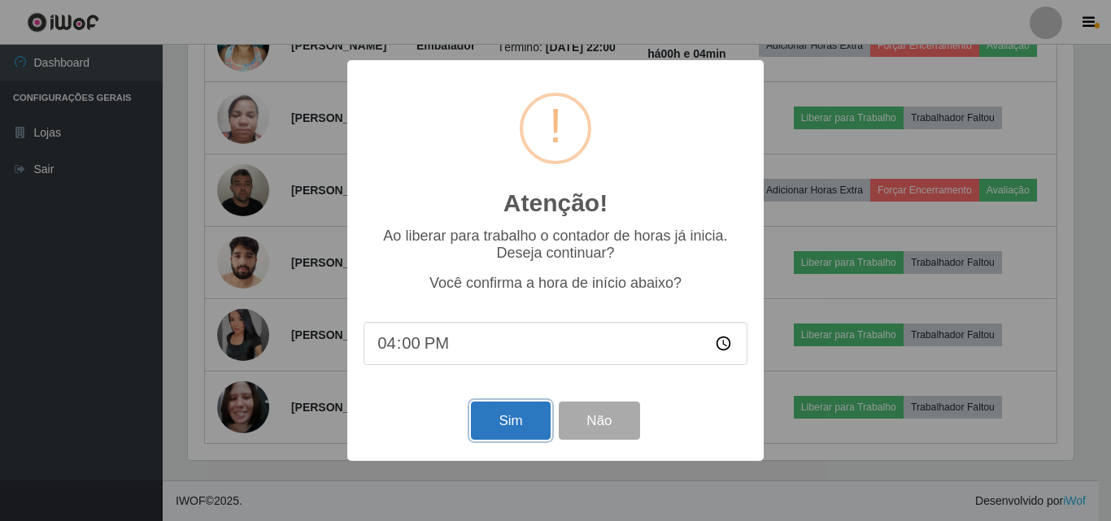
click at [498, 424] on button "Sim" at bounding box center [510, 421] width 79 height 38
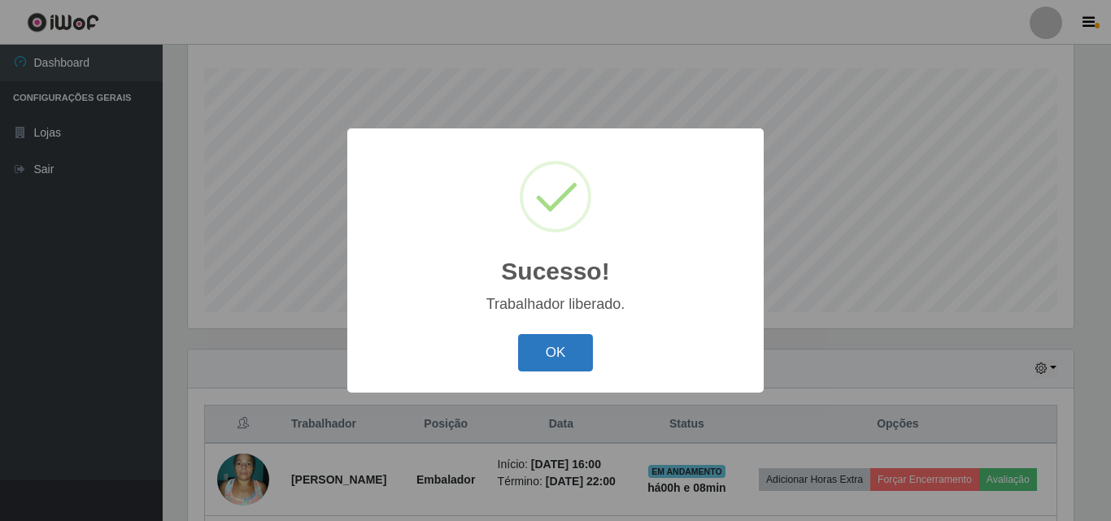
click at [550, 344] on button "OK" at bounding box center [556, 353] width 76 height 38
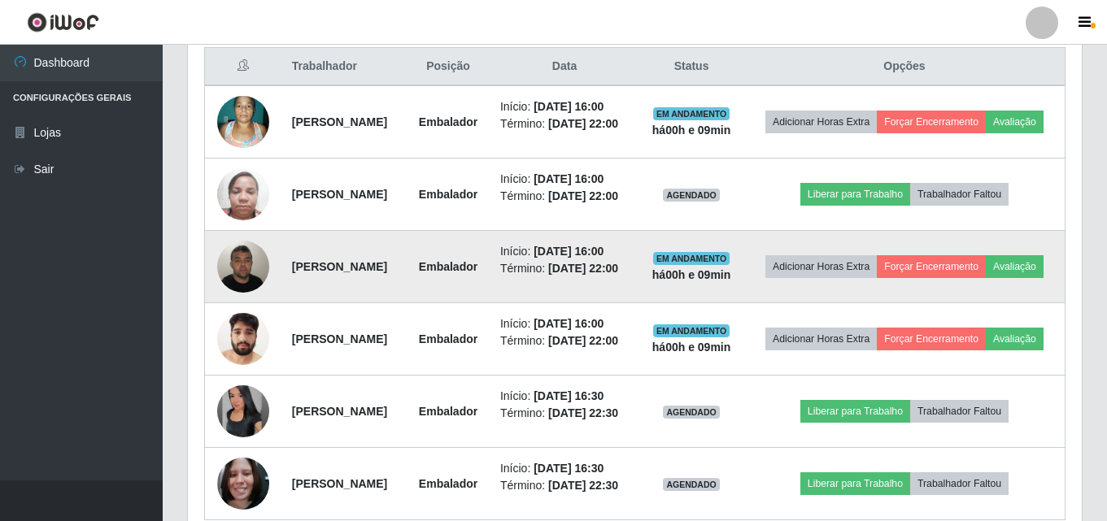
scroll to position [614, 0]
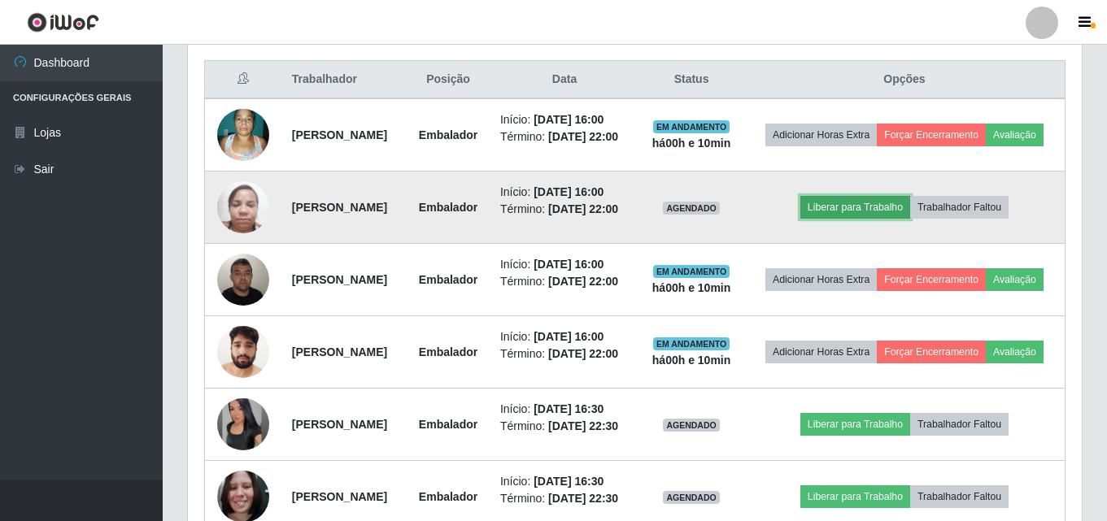
click at [865, 219] on button "Liberar para Trabalho" at bounding box center [855, 207] width 110 height 23
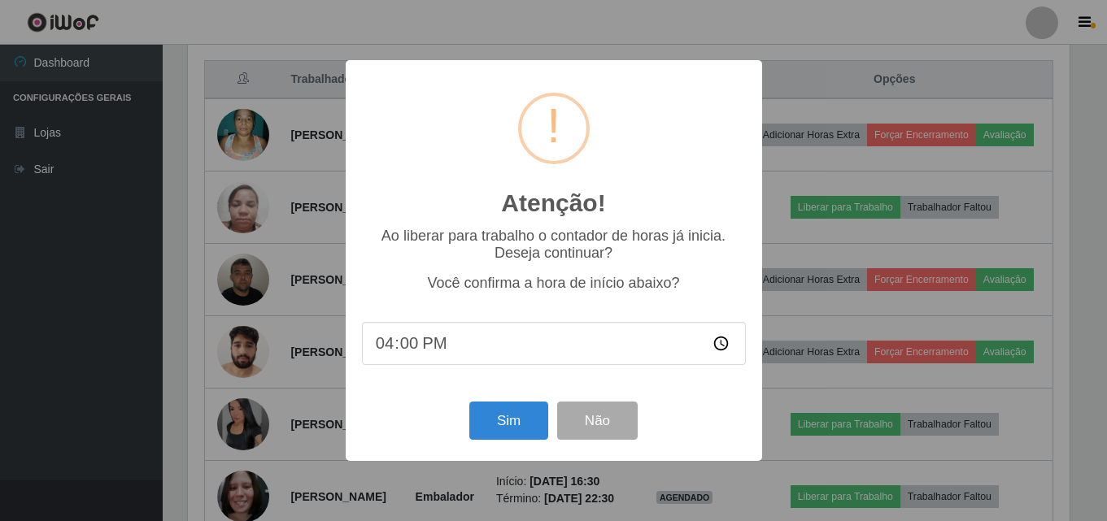
scroll to position [338, 886]
click at [511, 424] on button "Sim" at bounding box center [510, 421] width 79 height 38
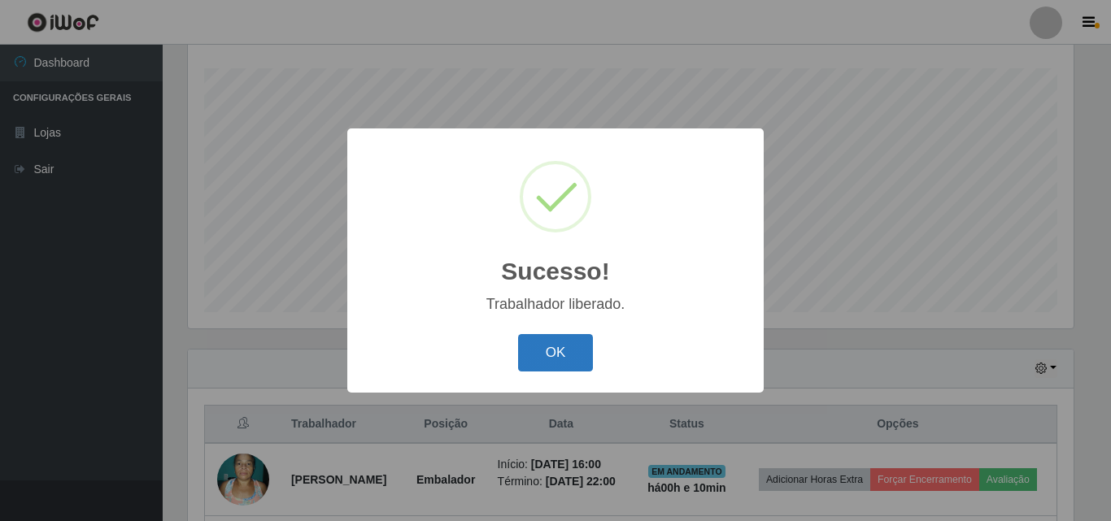
click at [579, 346] on button "OK" at bounding box center [556, 353] width 76 height 38
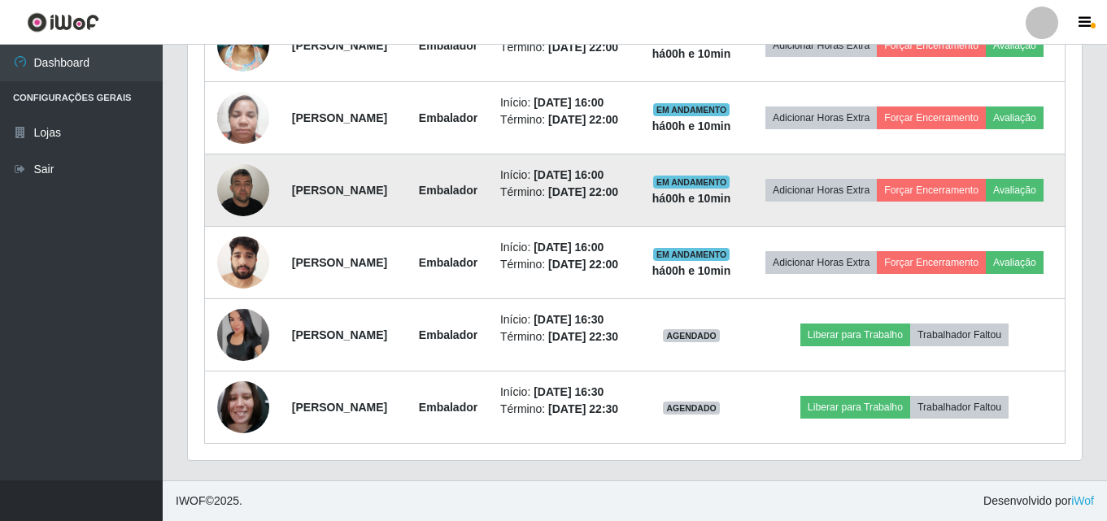
scroll to position [757, 0]
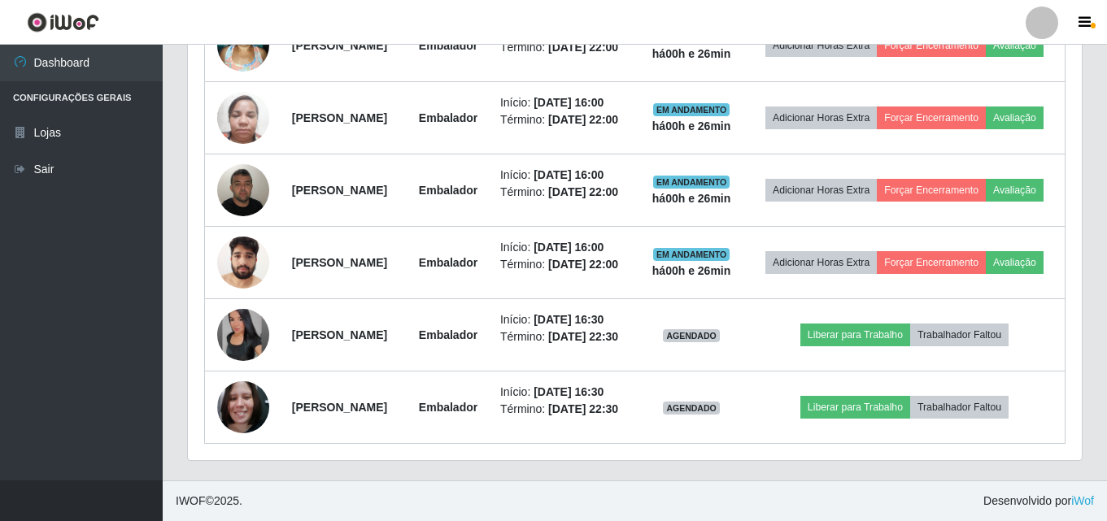
click at [1088, 223] on div "Hoje 1 dia 3 dias 1 Semana Não encerrados Trabalhador Posição Data Status Opçõe…" at bounding box center [635, 198] width 920 height 566
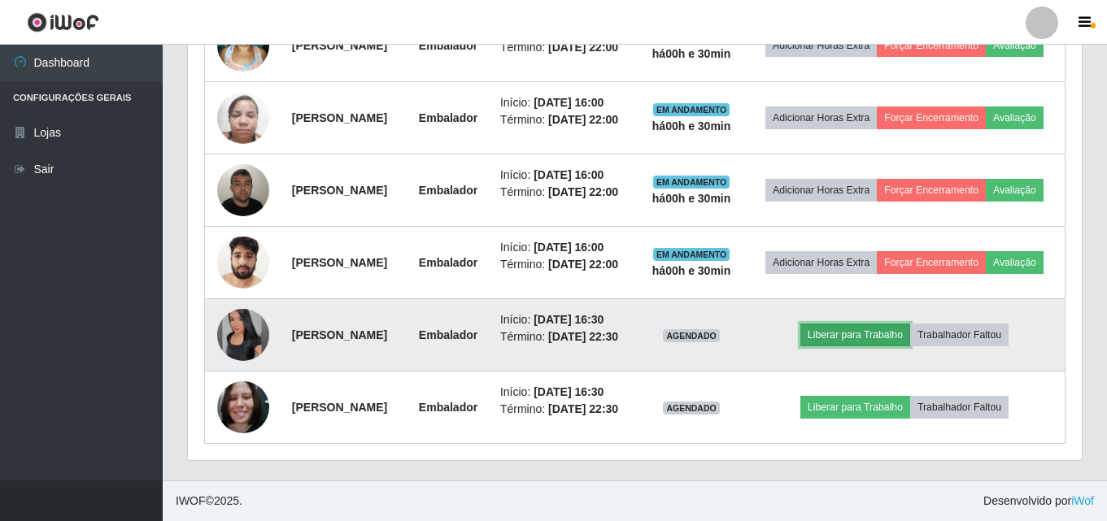
click at [849, 330] on button "Liberar para Trabalho" at bounding box center [855, 335] width 110 height 23
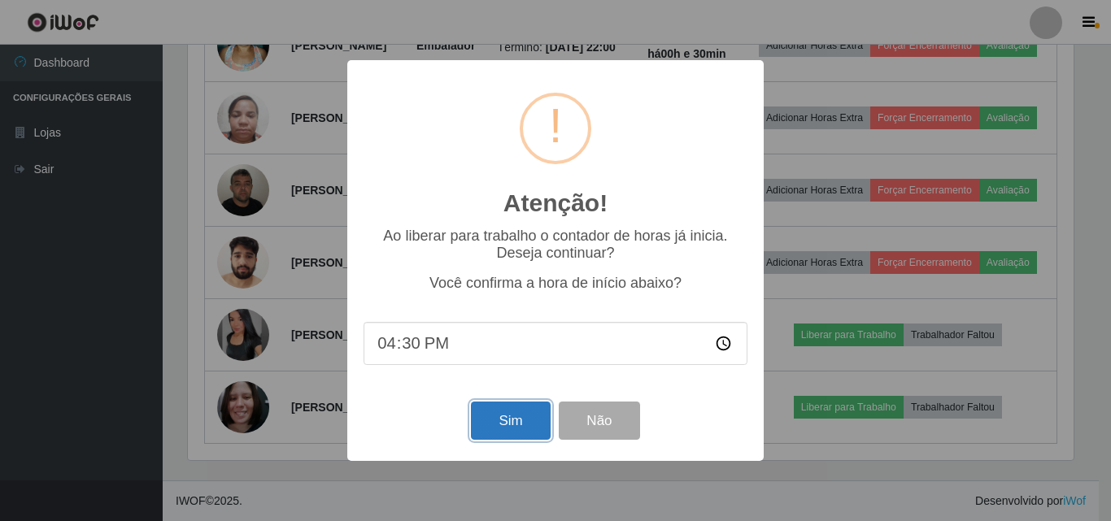
click at [531, 416] on button "Sim" at bounding box center [510, 421] width 79 height 38
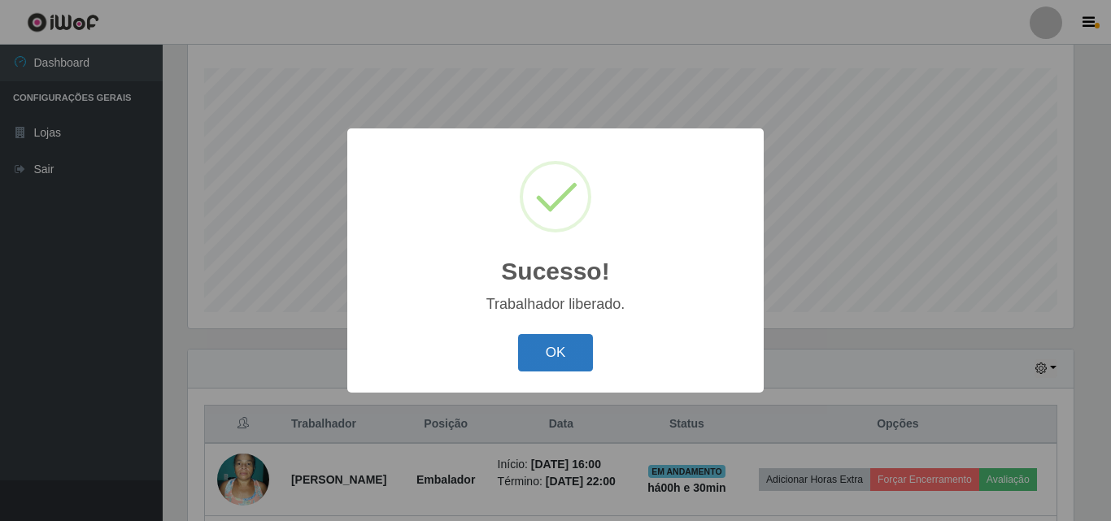
click at [569, 357] on button "OK" at bounding box center [556, 353] width 76 height 38
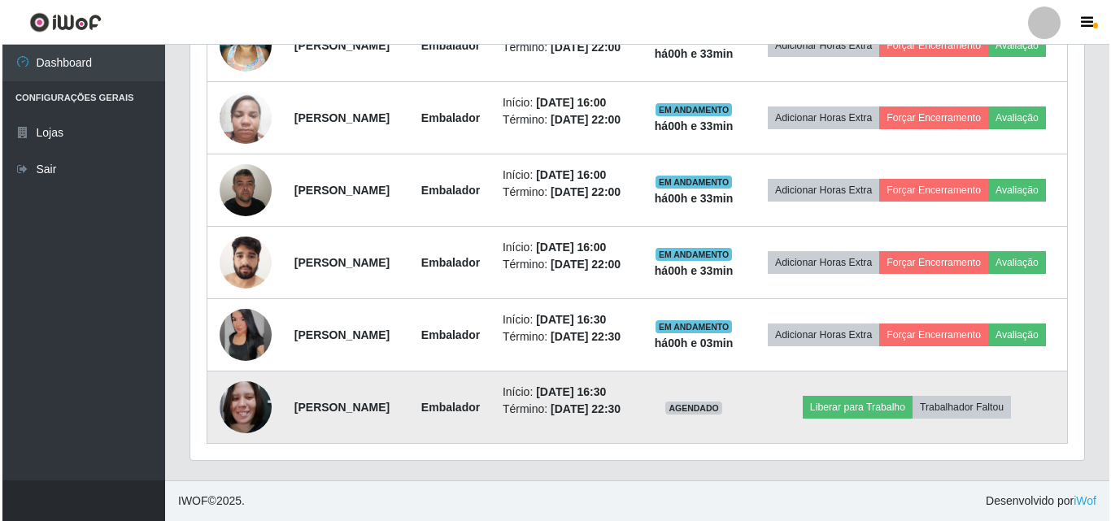
scroll to position [757, 0]
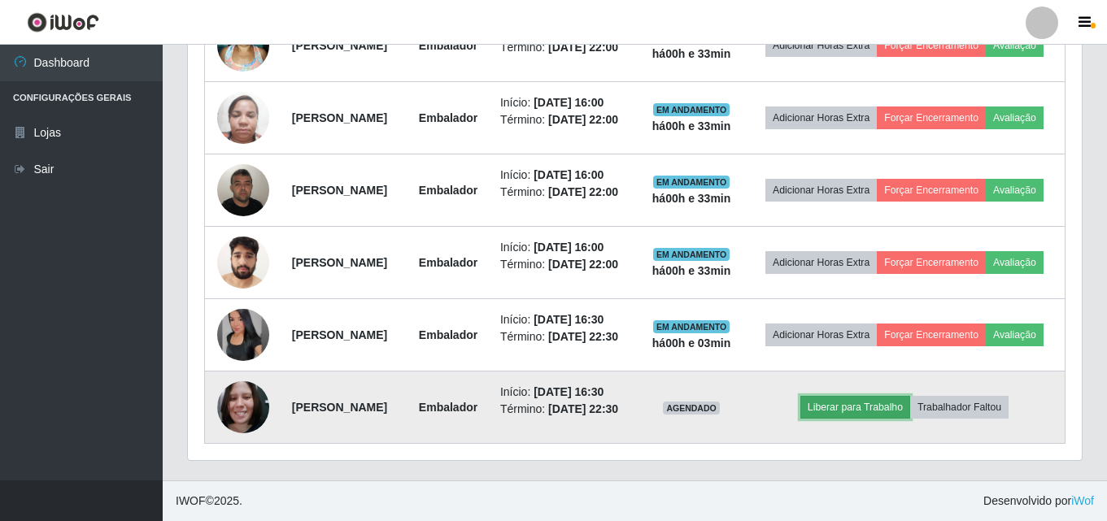
click at [873, 418] on button "Liberar para Trabalho" at bounding box center [855, 407] width 110 height 23
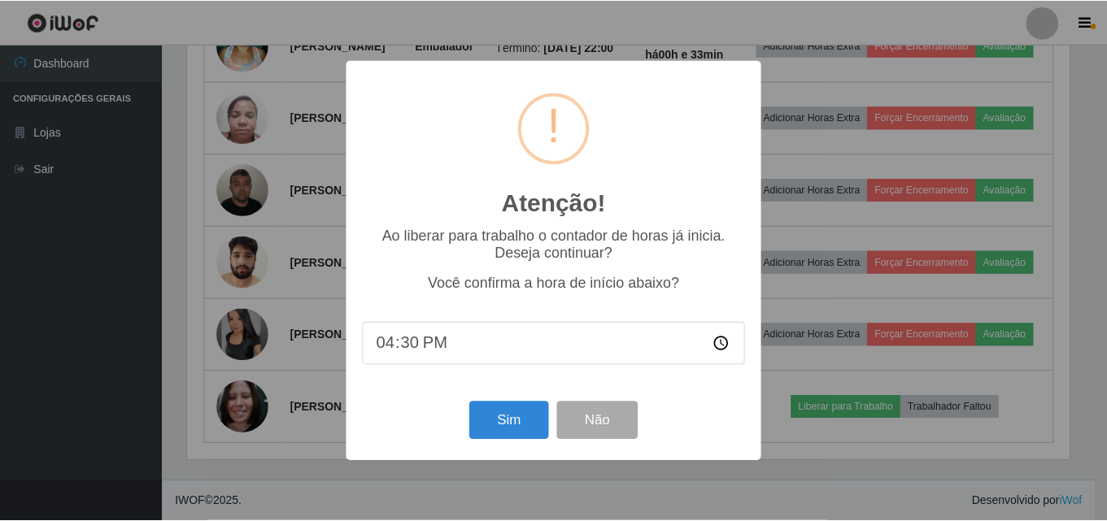
scroll to position [338, 886]
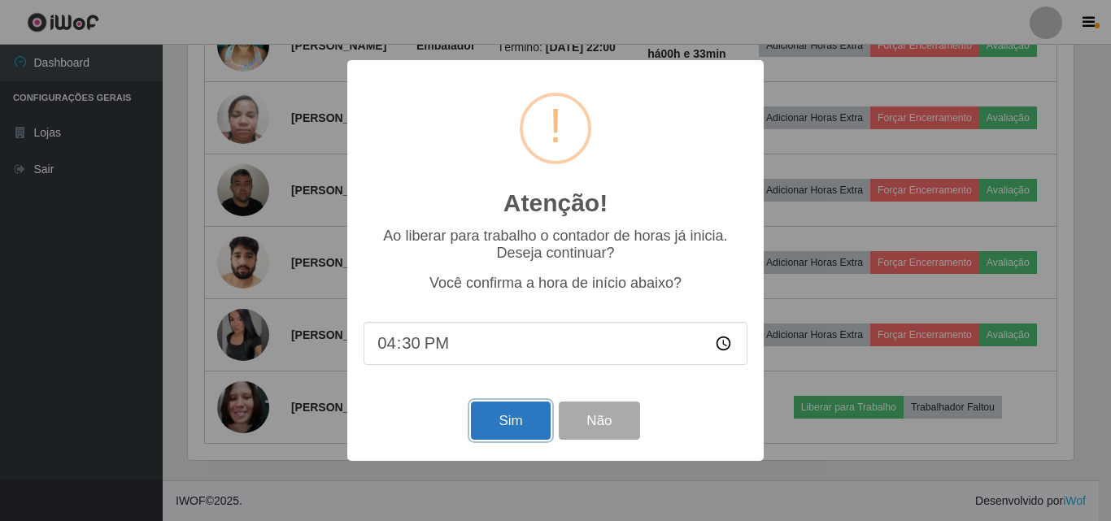
click at [482, 422] on button "Sim" at bounding box center [510, 421] width 79 height 38
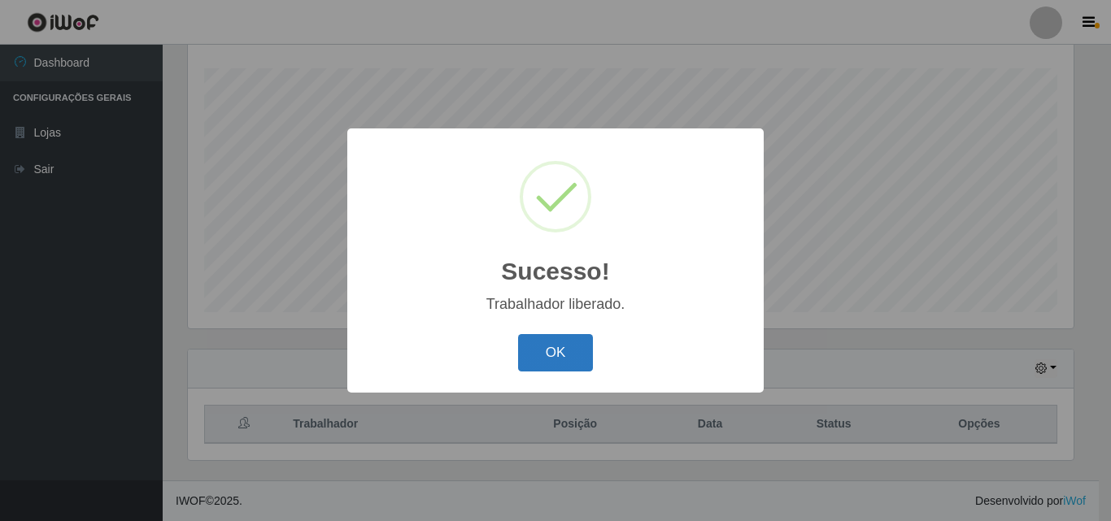
click at [521, 353] on button "OK" at bounding box center [556, 353] width 76 height 38
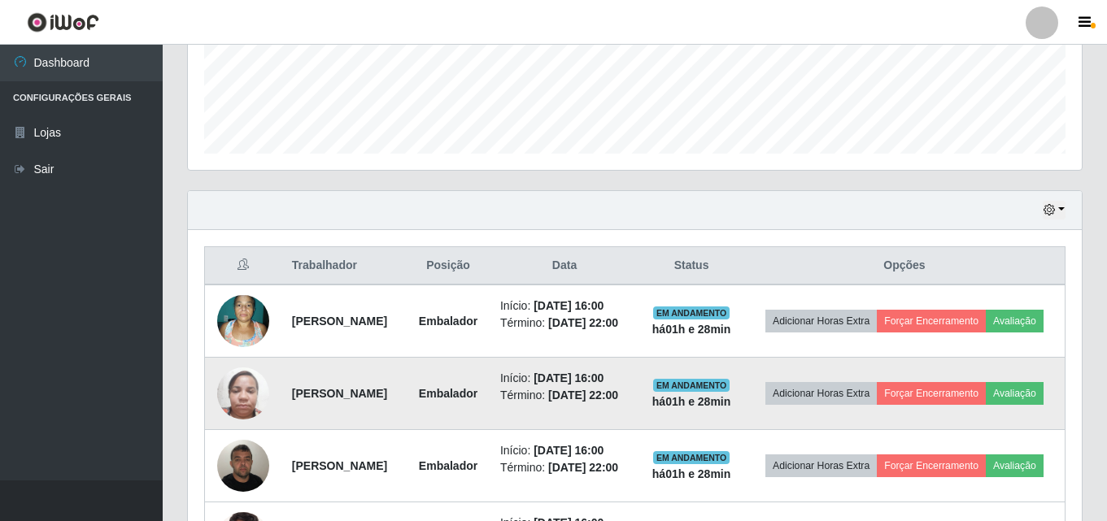
scroll to position [569, 0]
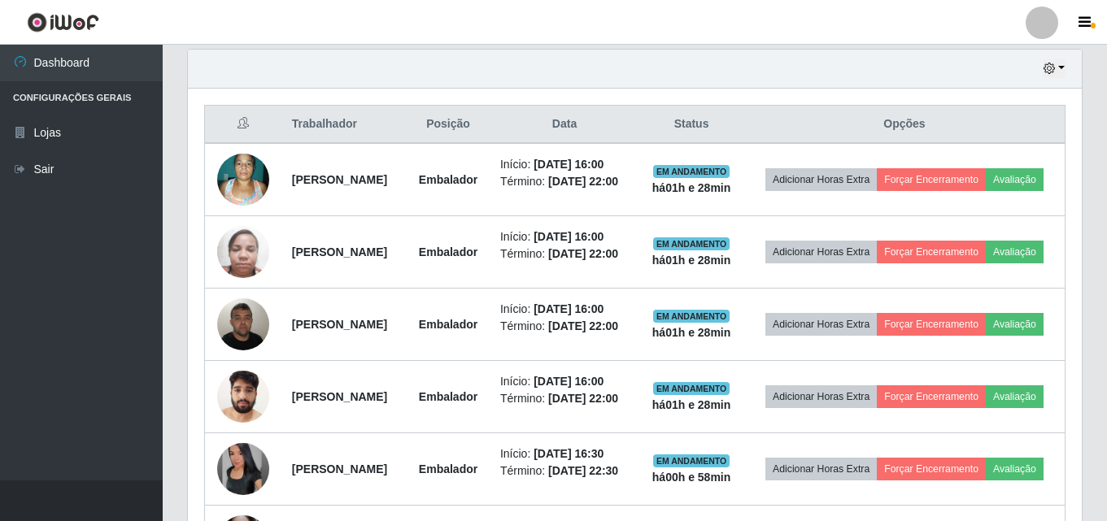
click at [461, 61] on div "Hoje 1 dia 3 dias 1 Semana Não encerrados" at bounding box center [635, 69] width 894 height 39
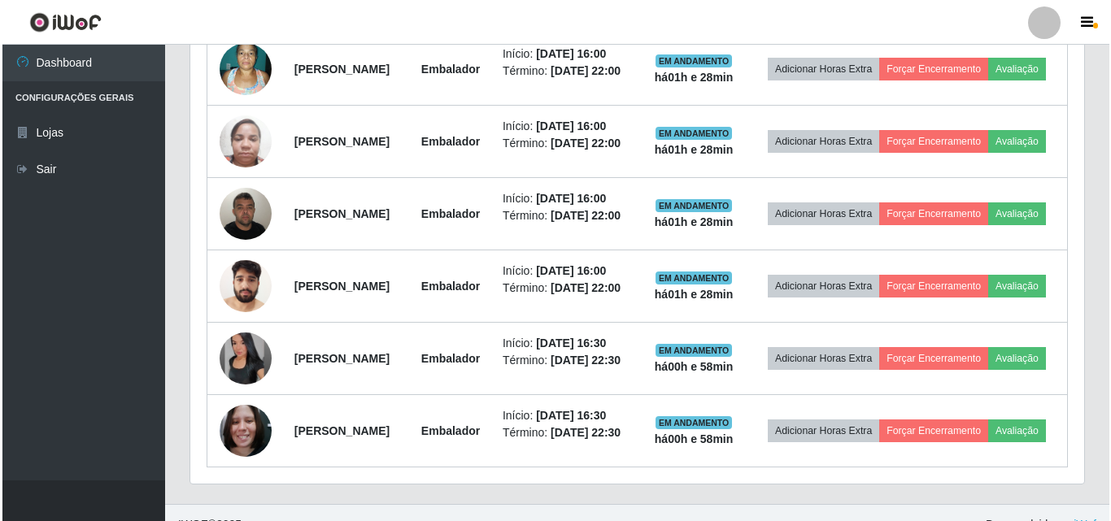
scroll to position [651, 0]
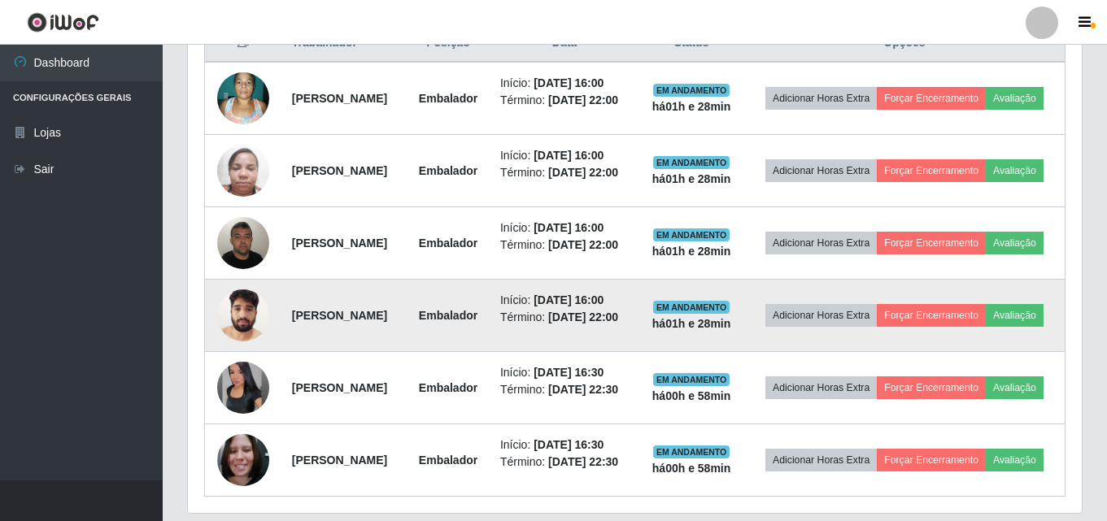
click at [247, 350] on img at bounding box center [243, 315] width 52 height 69
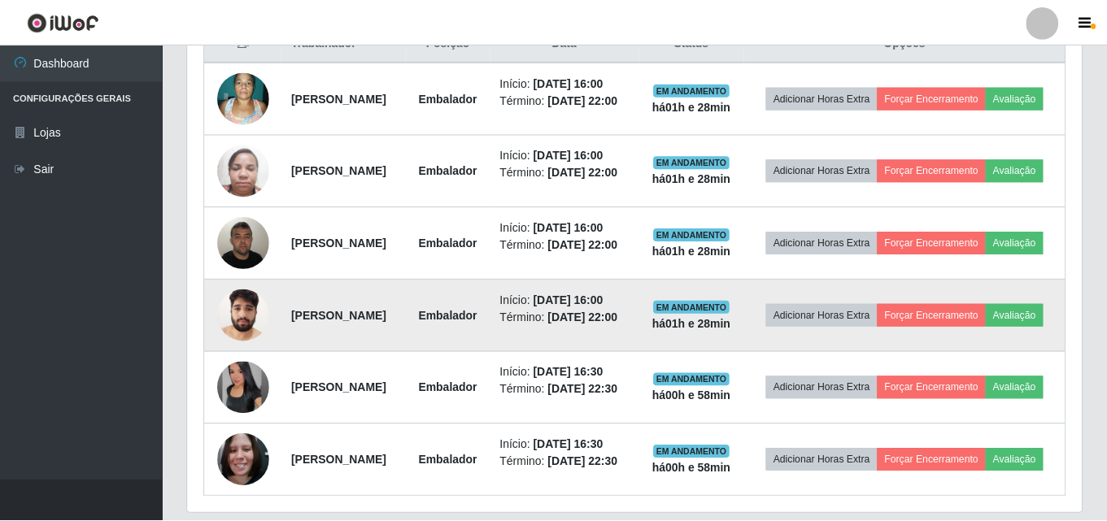
scroll to position [338, 886]
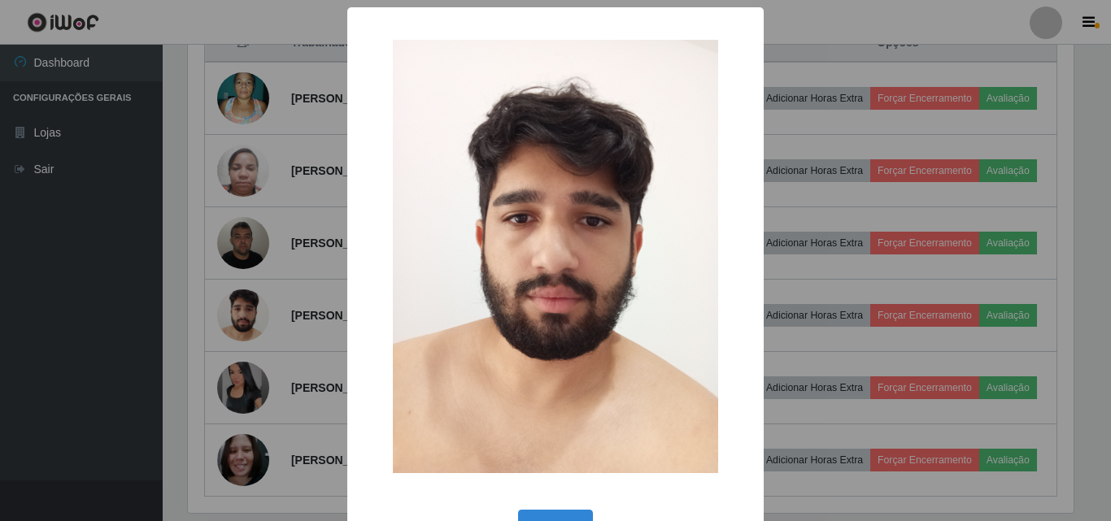
click at [1060, 242] on div "× OK Cancel" at bounding box center [555, 260] width 1111 height 521
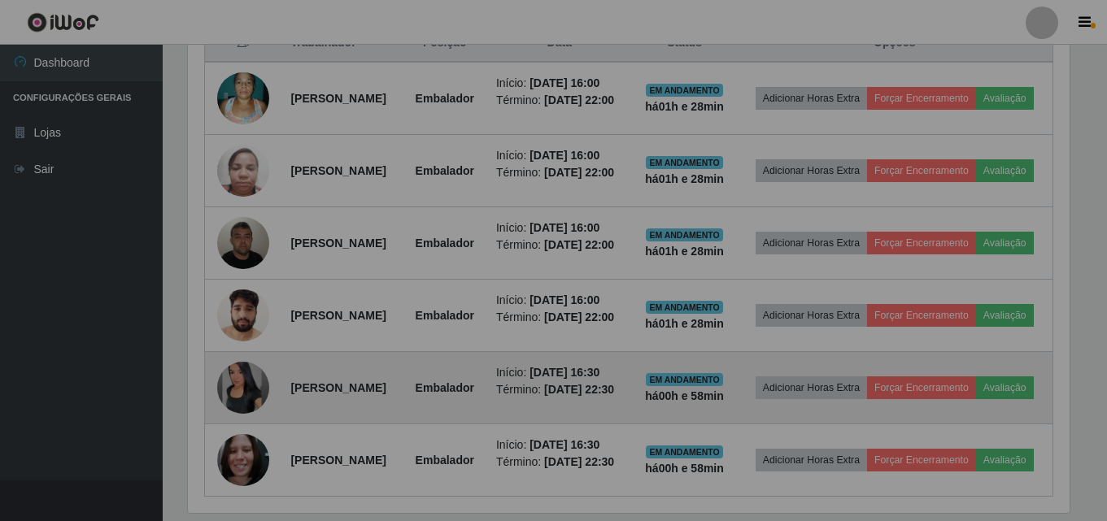
scroll to position [338, 894]
